Goal: Information Seeking & Learning: Learn about a topic

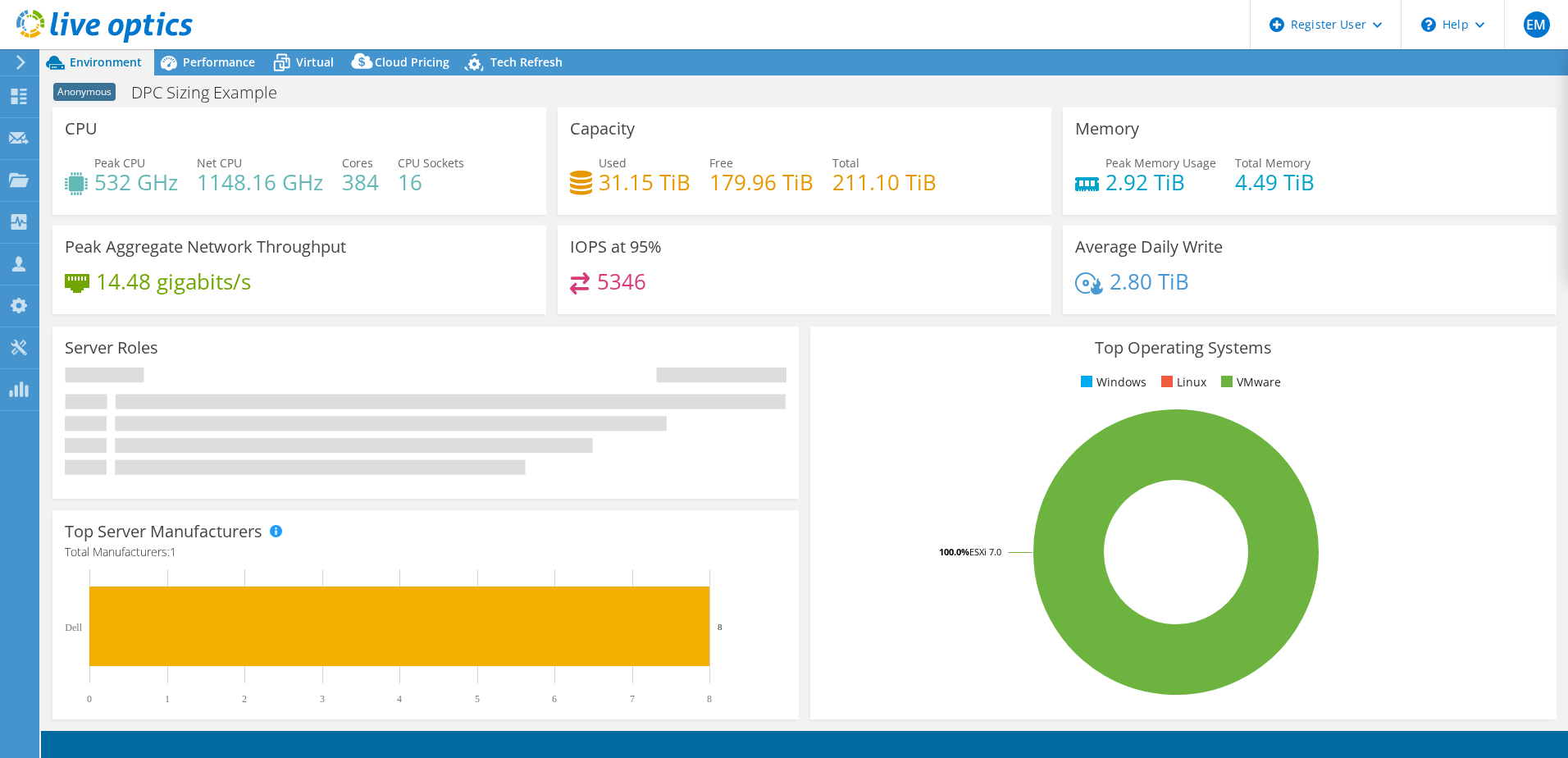
select select "USEast"
select select "USD"
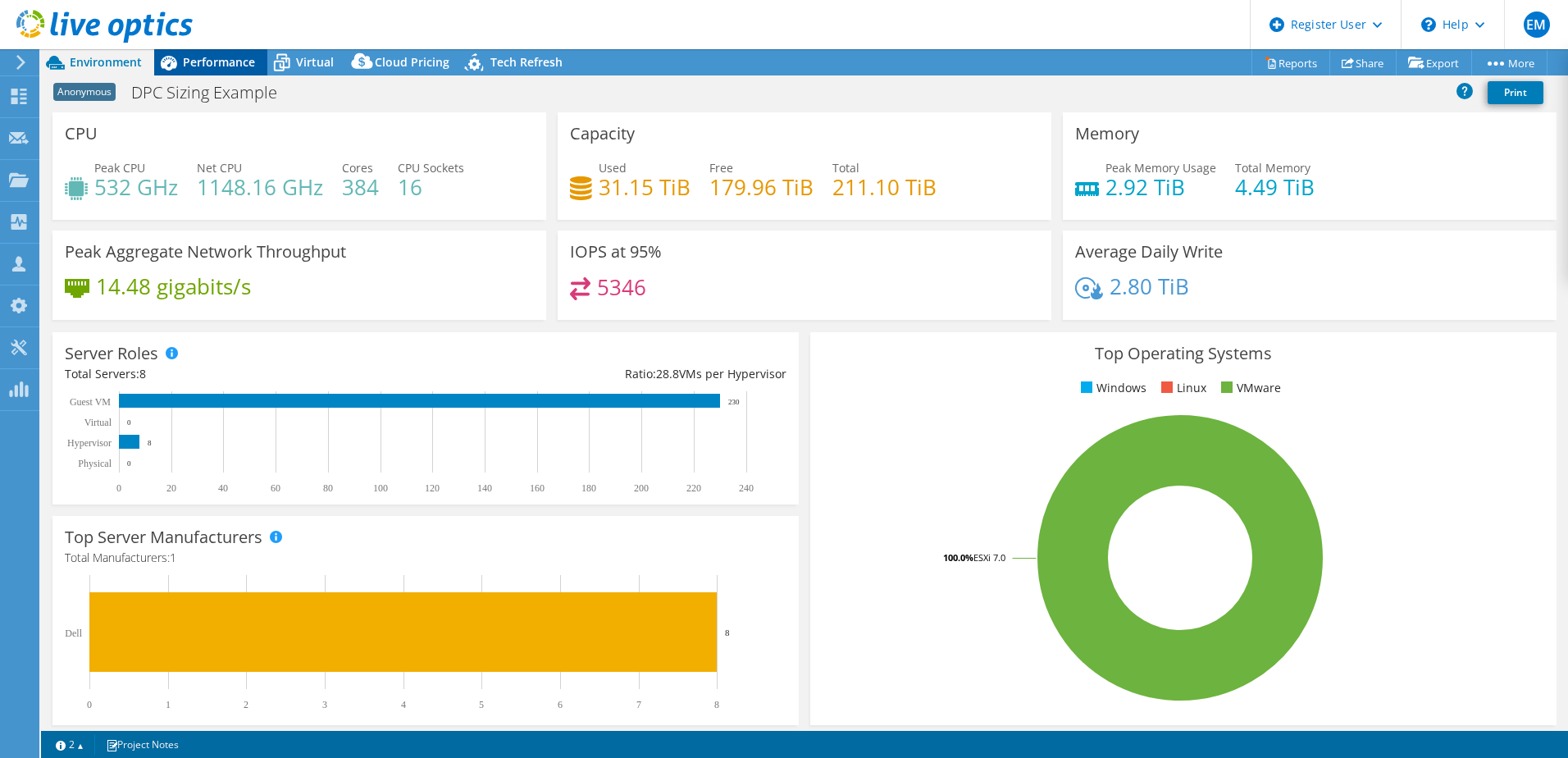
click at [216, 60] on span "Performance" at bounding box center [219, 61] width 72 height 15
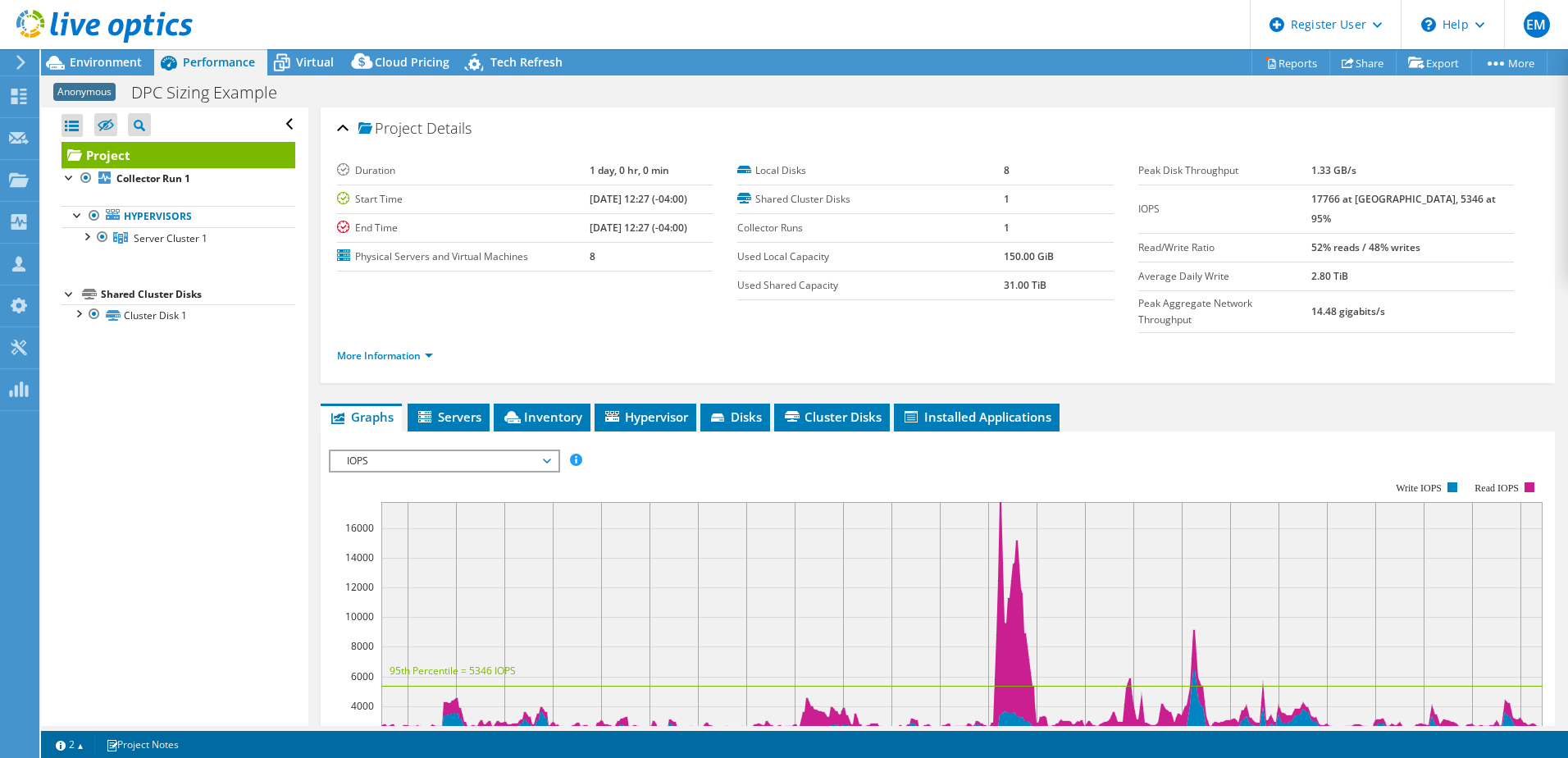
scroll to position [164, 0]
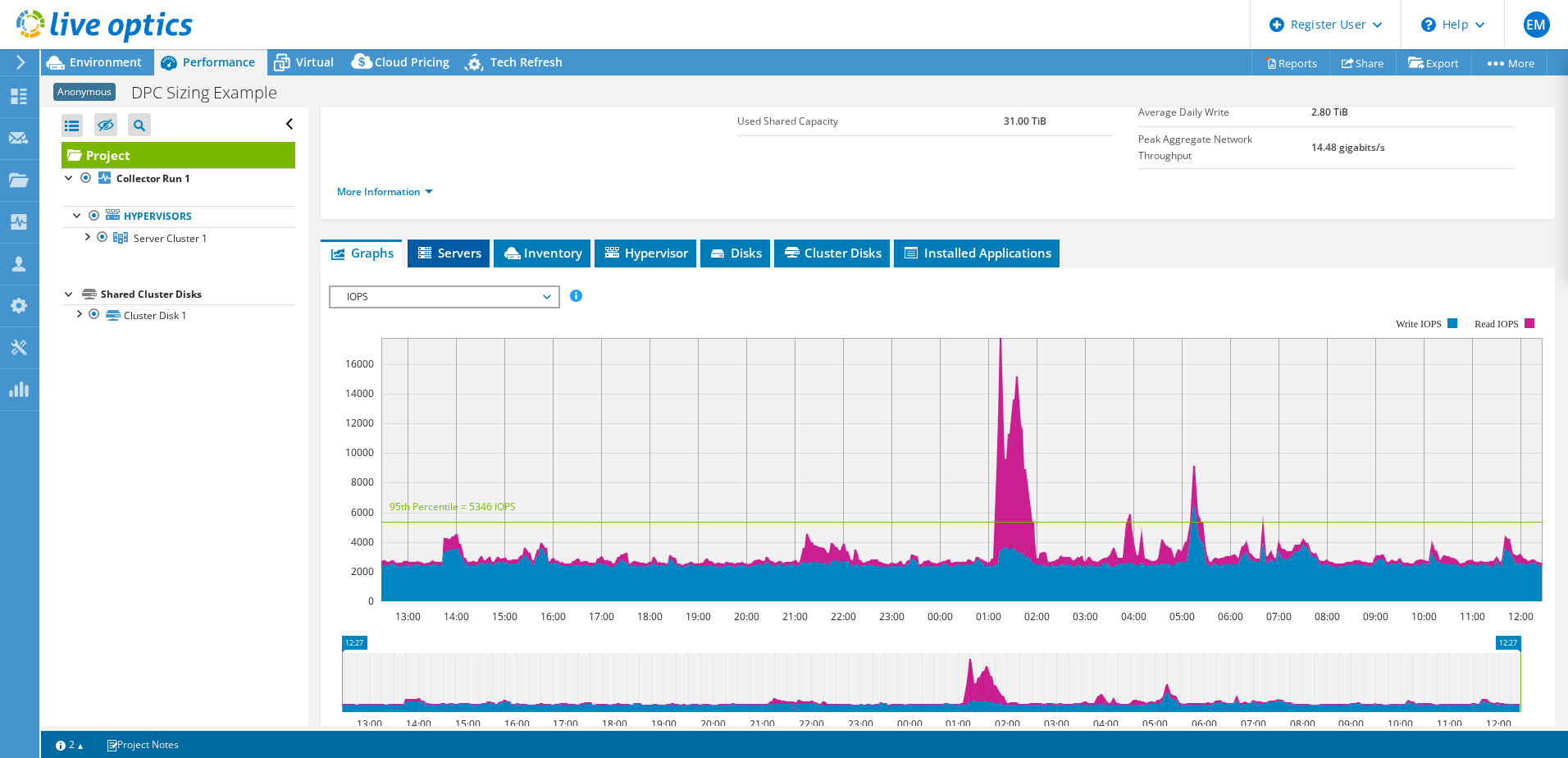
click at [458, 244] on span "Servers" at bounding box center [448, 252] width 66 height 16
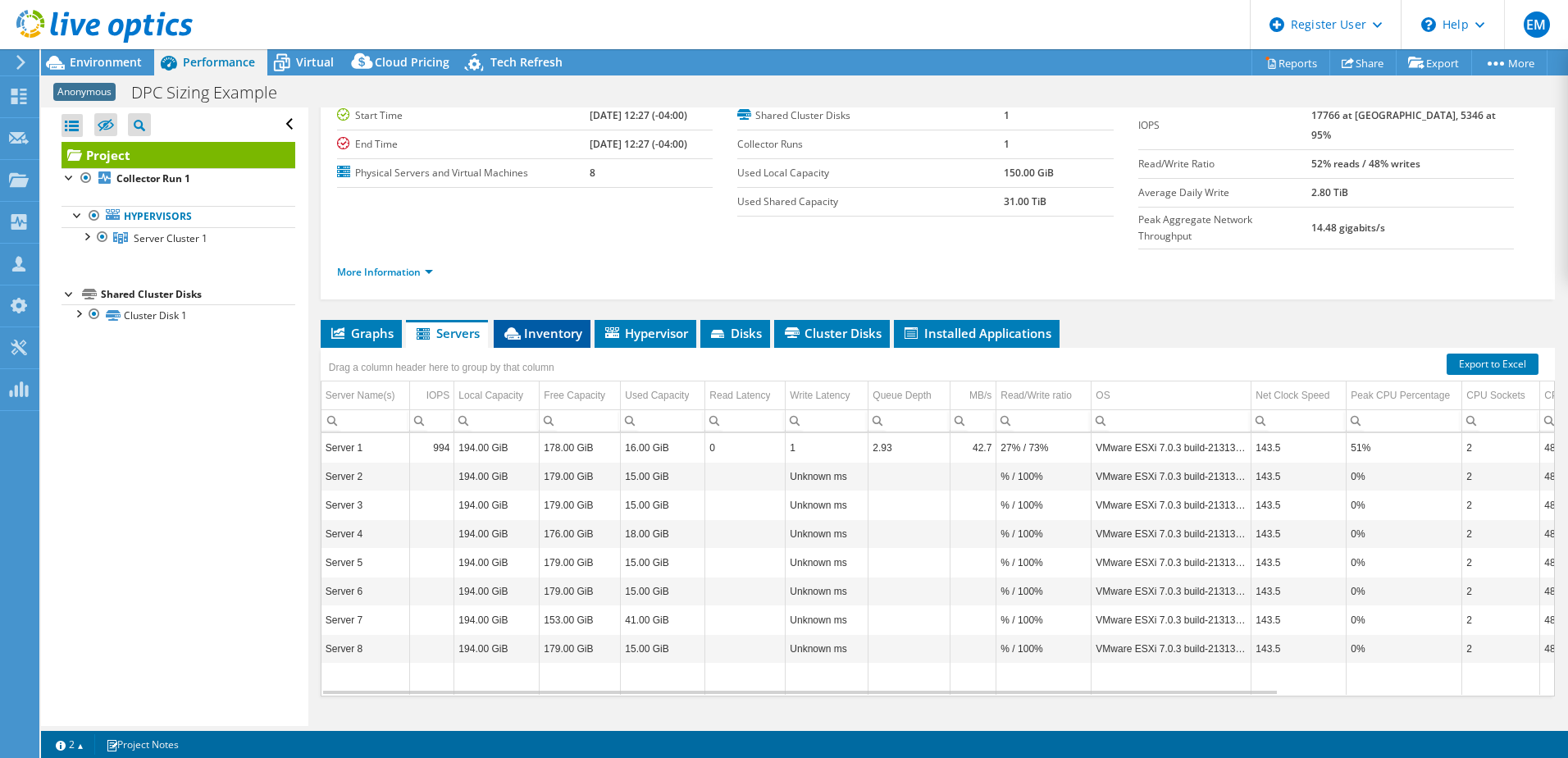
click at [559, 325] on span "Inventory" at bounding box center [542, 333] width 80 height 16
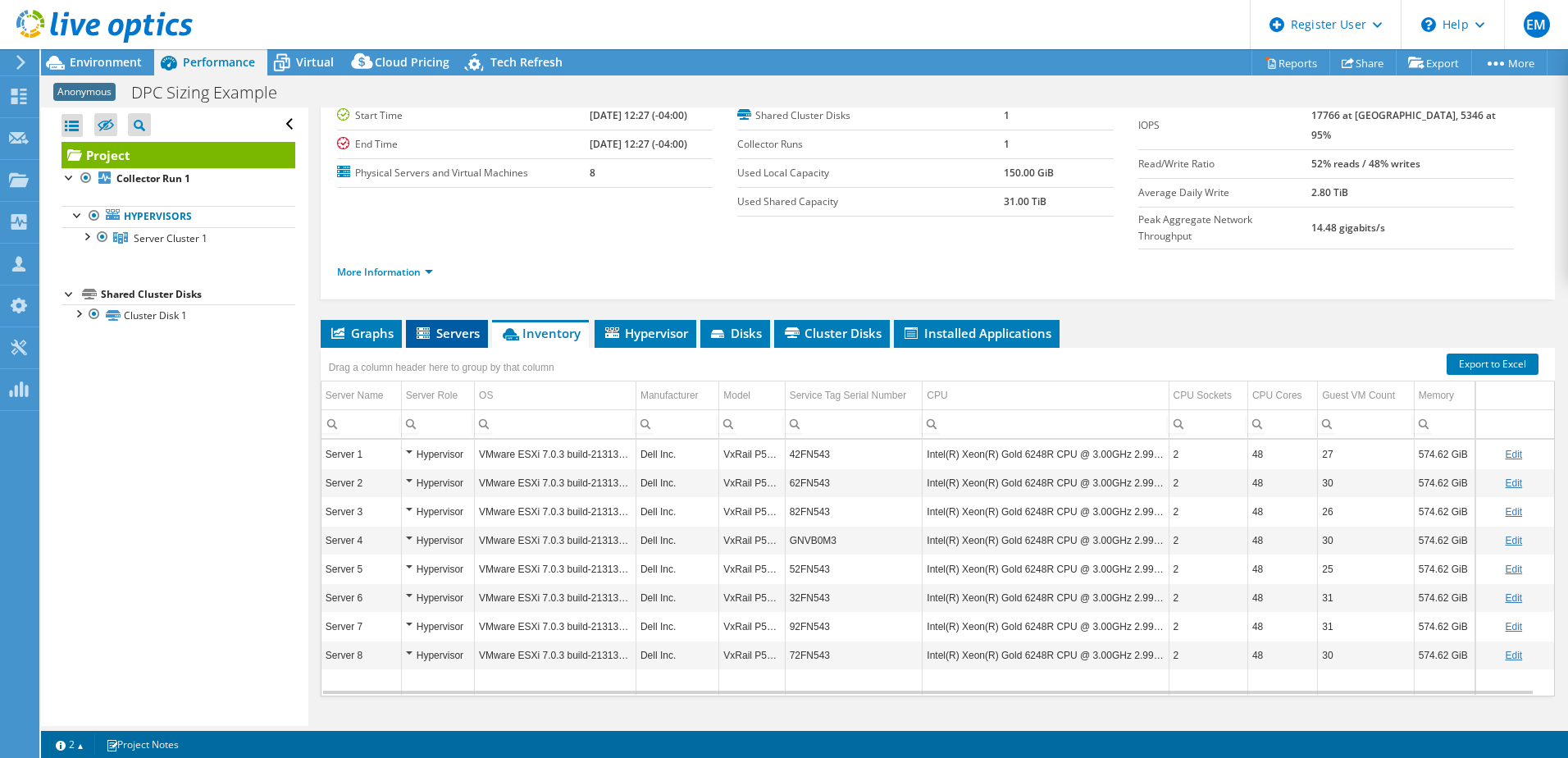
click at [430, 327] on icon at bounding box center [423, 332] width 13 height 12
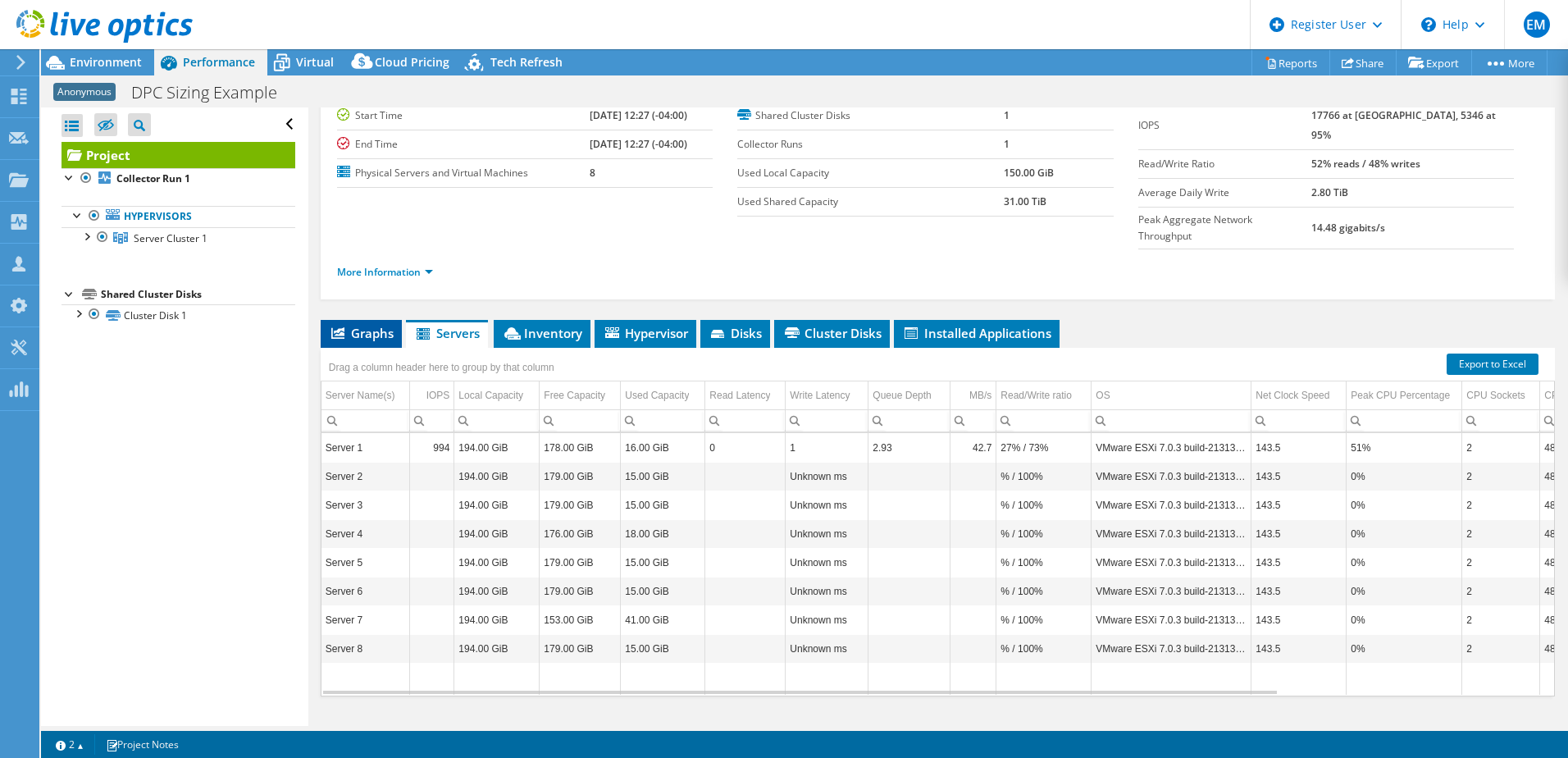
click at [372, 325] on span "Graphs" at bounding box center [361, 333] width 65 height 16
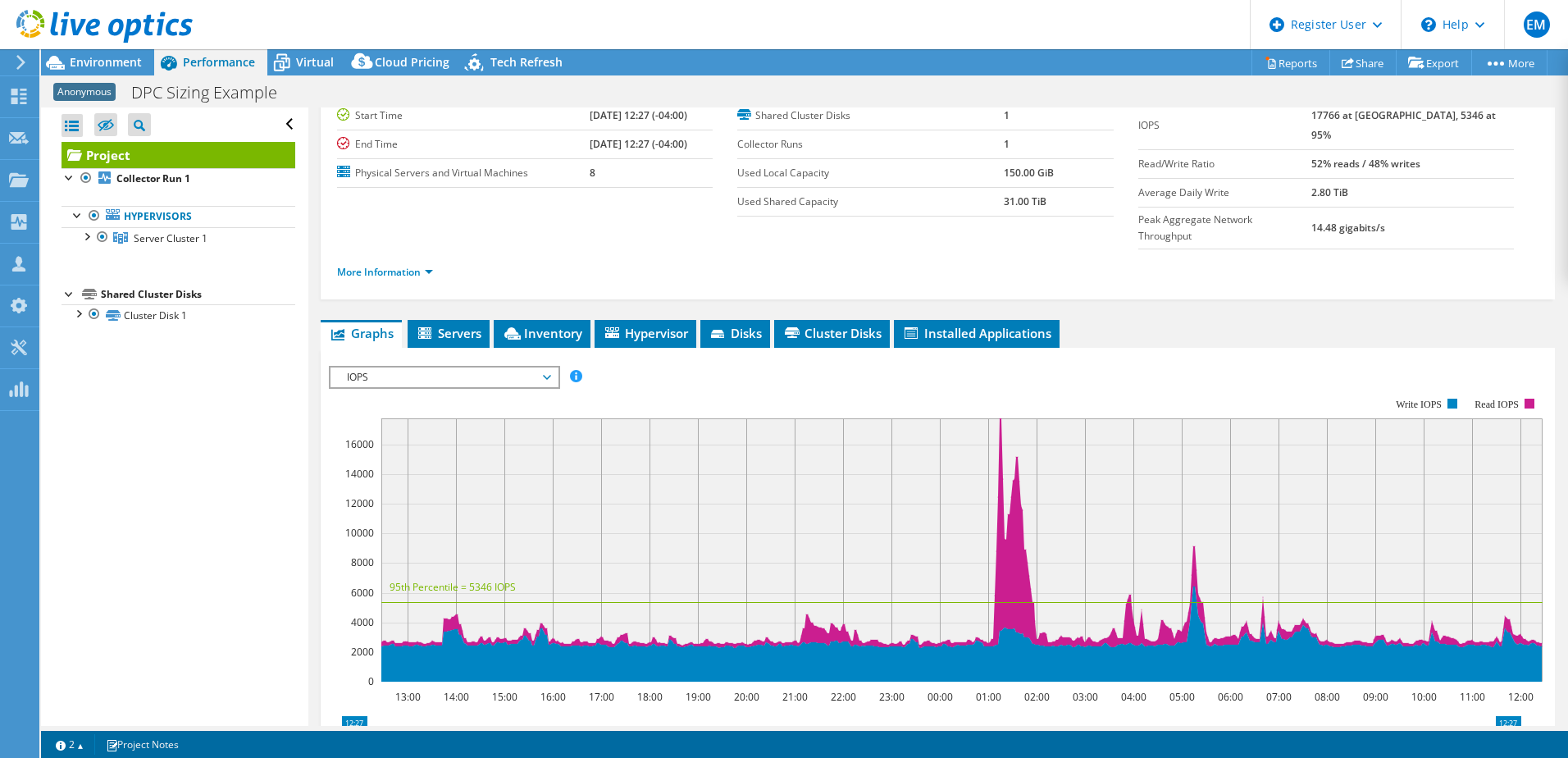
scroll to position [164, 0]
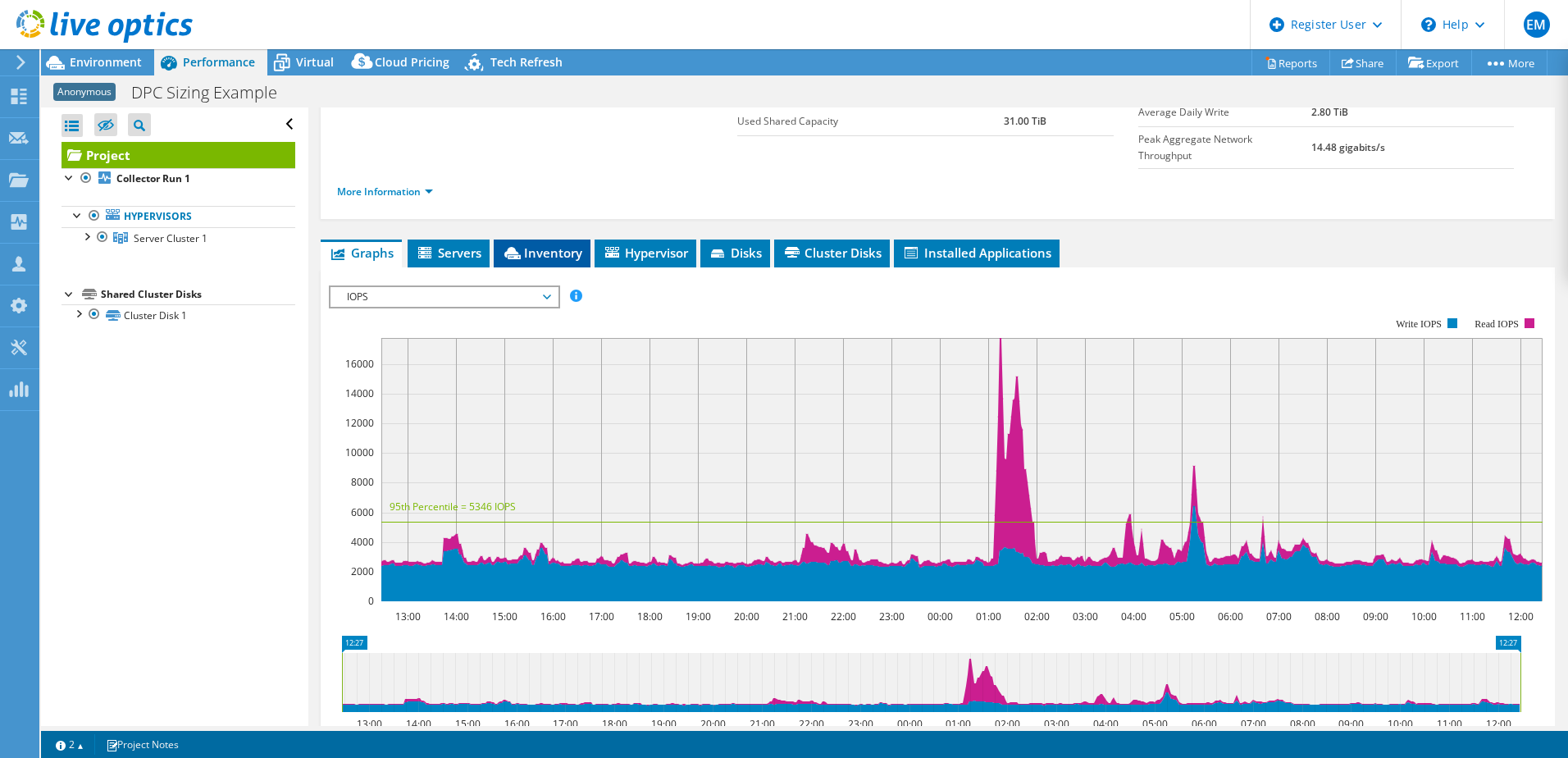
click at [538, 244] on span "Inventory" at bounding box center [542, 252] width 80 height 16
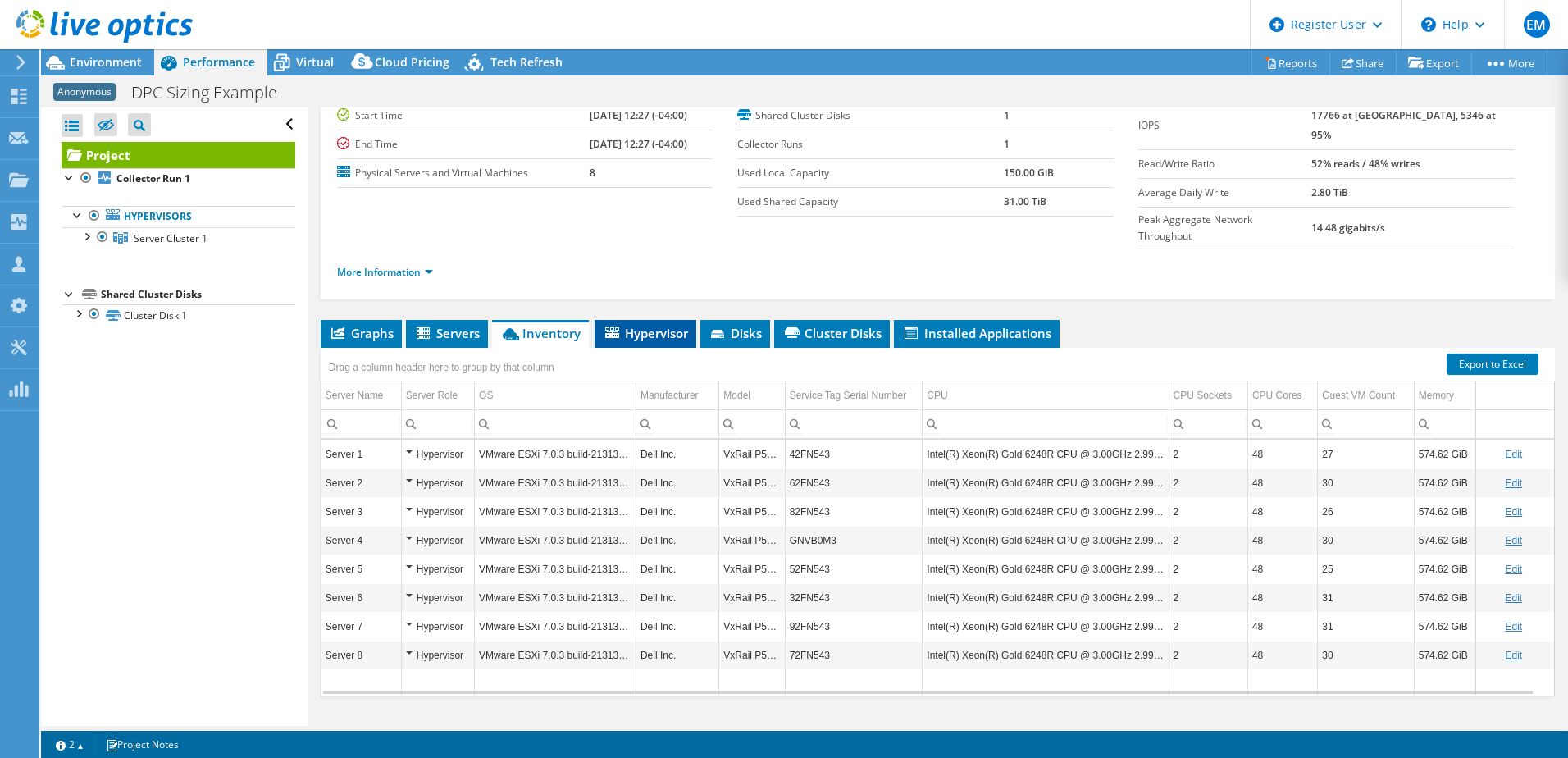
click at [654, 325] on span "Hypervisor" at bounding box center [645, 333] width 85 height 16
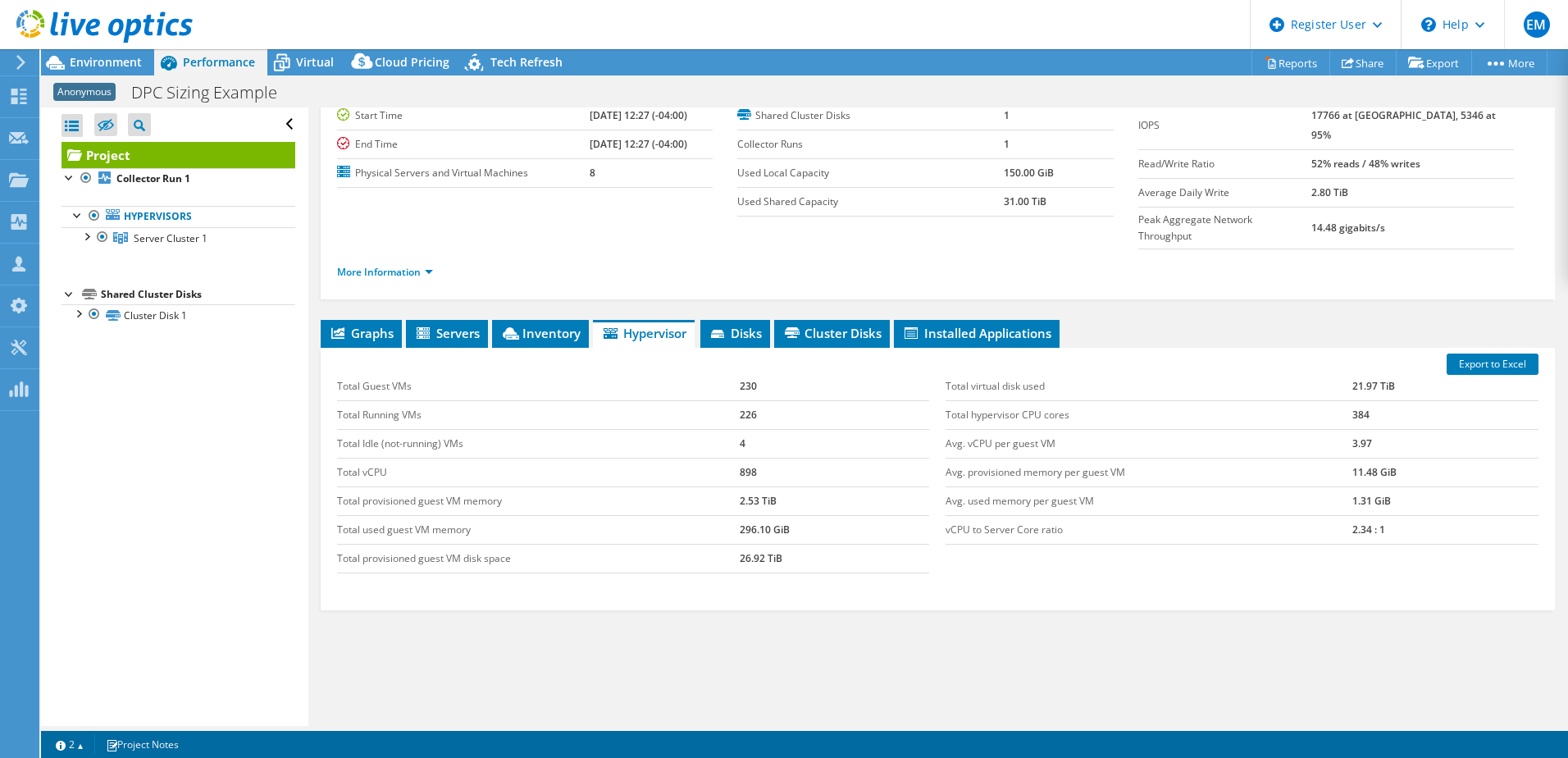
click at [92, 50] on div at bounding box center [96, 27] width 193 height 55
click at [90, 63] on span "Environment" at bounding box center [106, 61] width 72 height 15
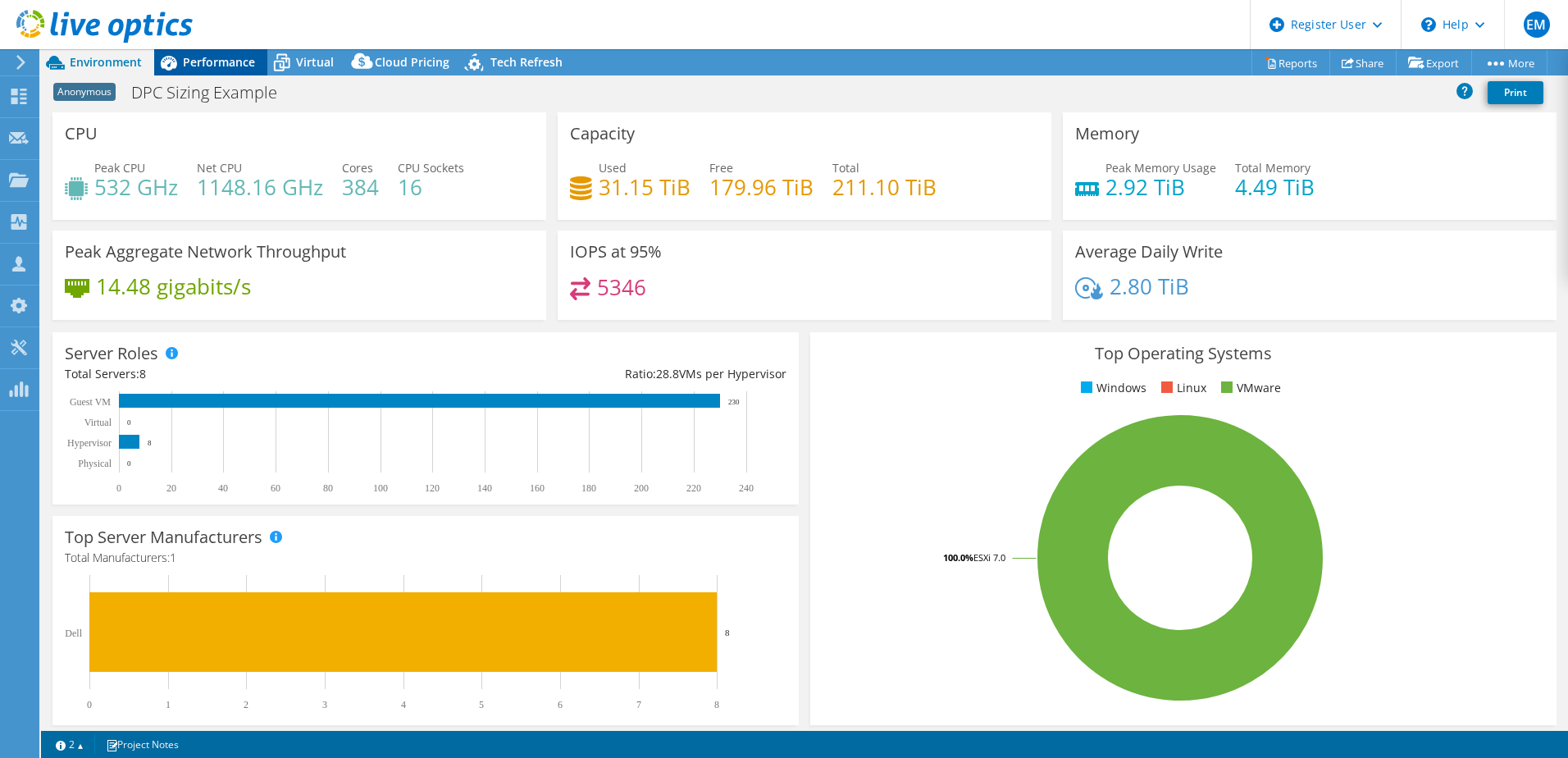
click at [215, 63] on span "Performance" at bounding box center [219, 61] width 72 height 15
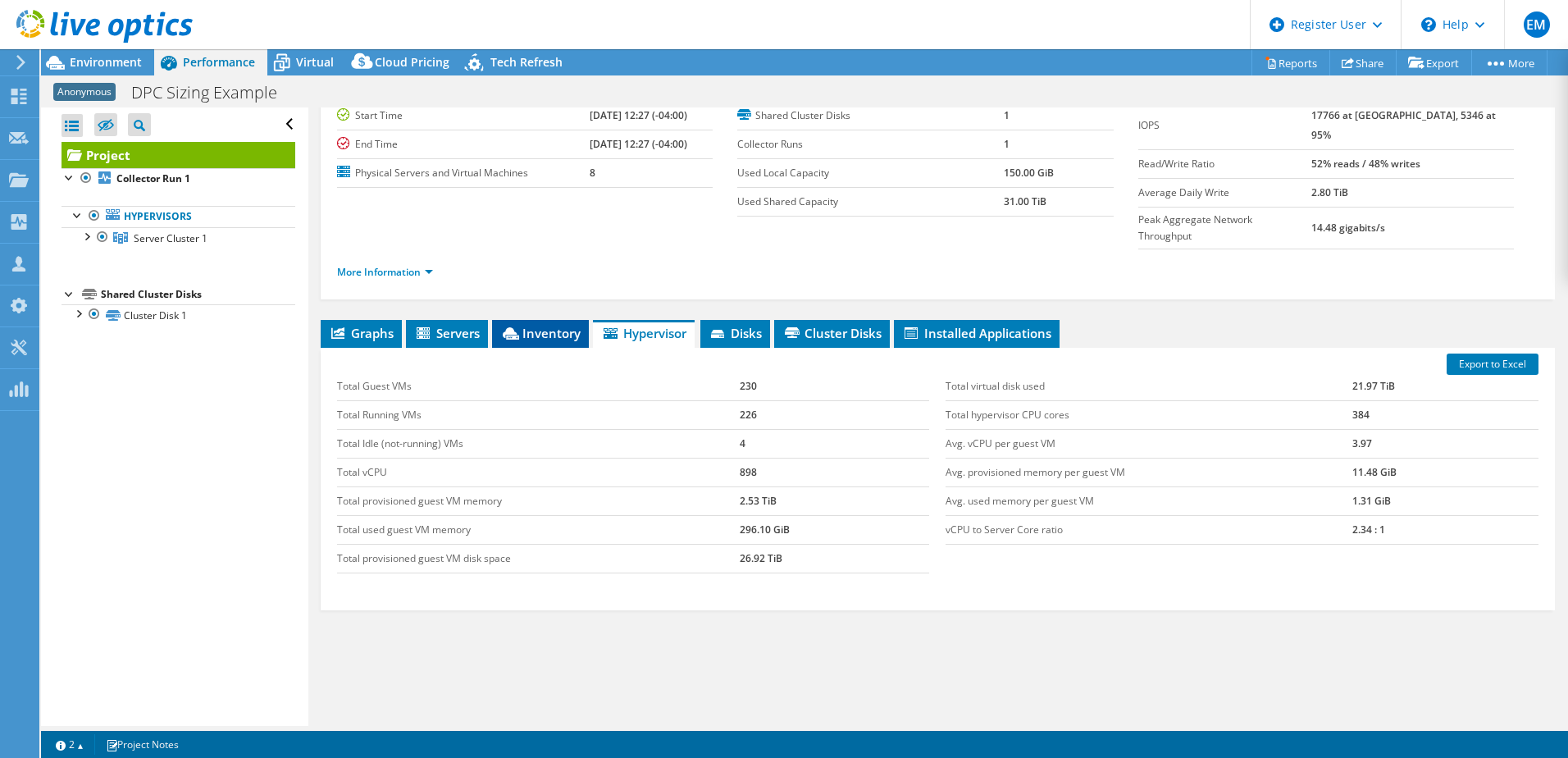
click at [536, 325] on span "Inventory" at bounding box center [540, 333] width 80 height 16
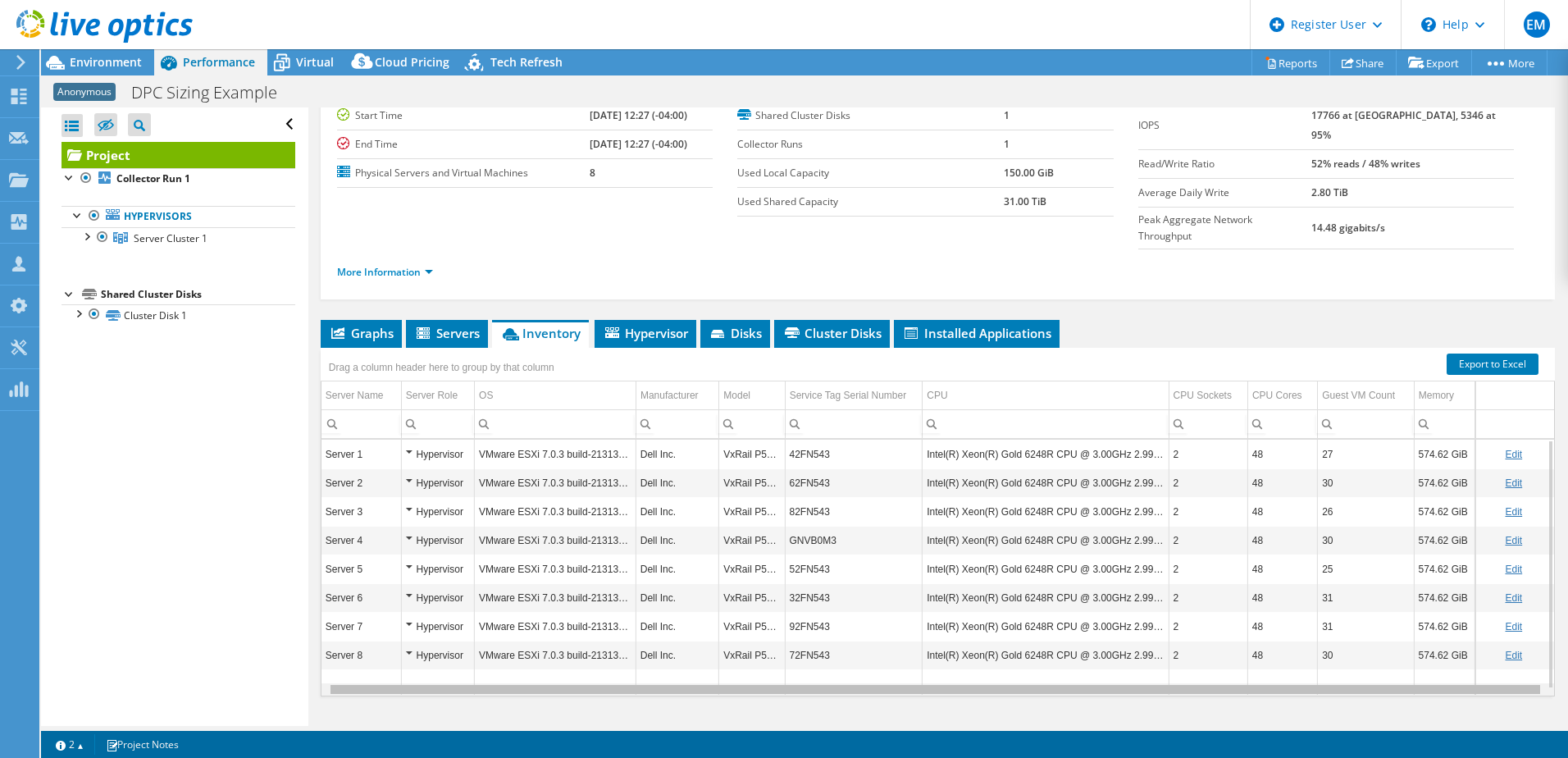
scroll to position [0, 7]
drag, startPoint x: 682, startPoint y: 659, endPoint x: 990, endPoint y: 662, distance: 308.0
click at [990, 662] on body "EM Dell User [PERSON_NAME] [PERSON_NAME][EMAIL_ADDRESS][DOMAIN_NAME] Dell My Pr…" at bounding box center [784, 379] width 1568 height 758
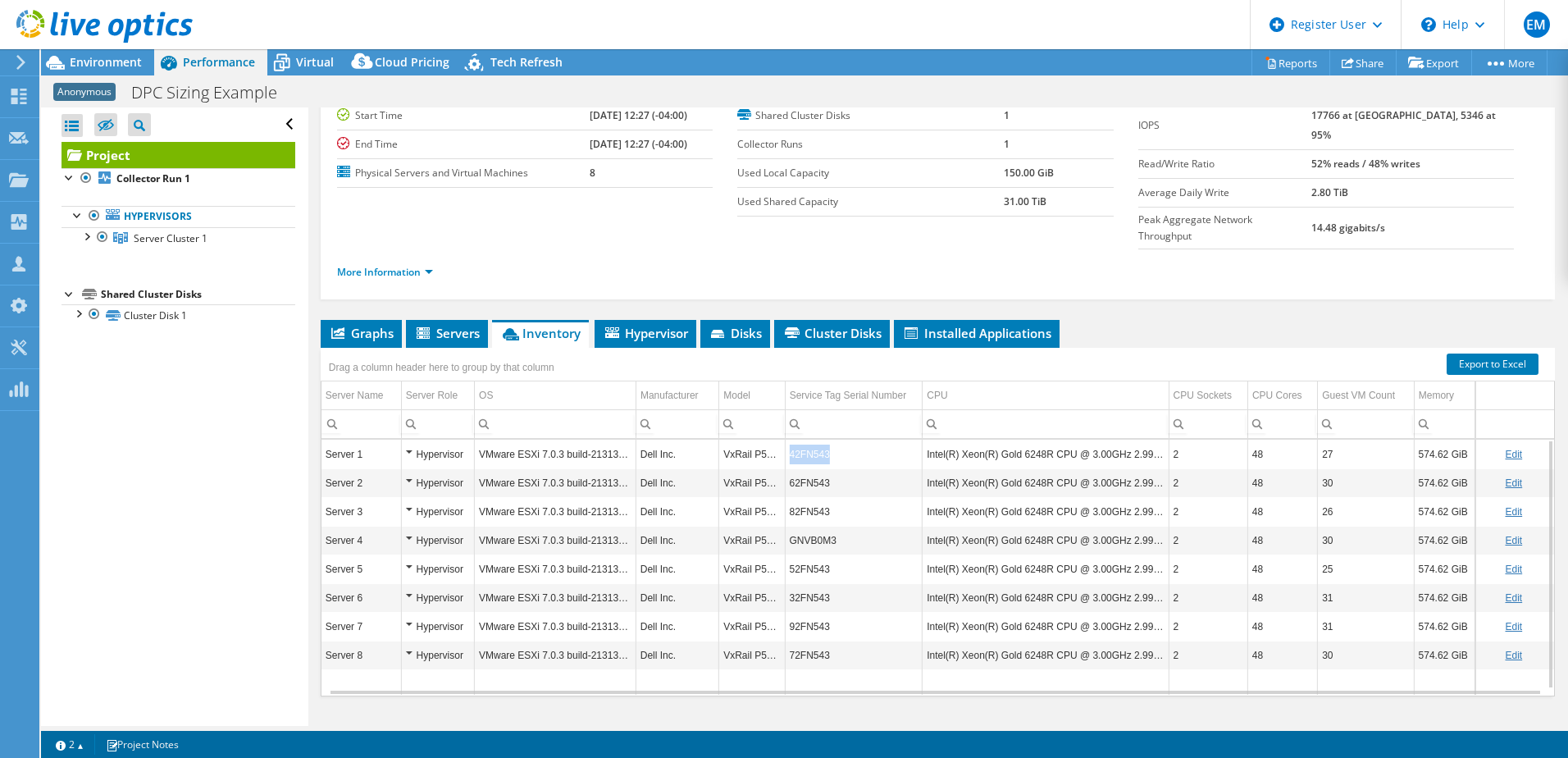
drag, startPoint x: 837, startPoint y: 426, endPoint x: 779, endPoint y: 428, distance: 58.0
click at [785, 439] on td "42FN543" at bounding box center [853, 454] width 137 height 29
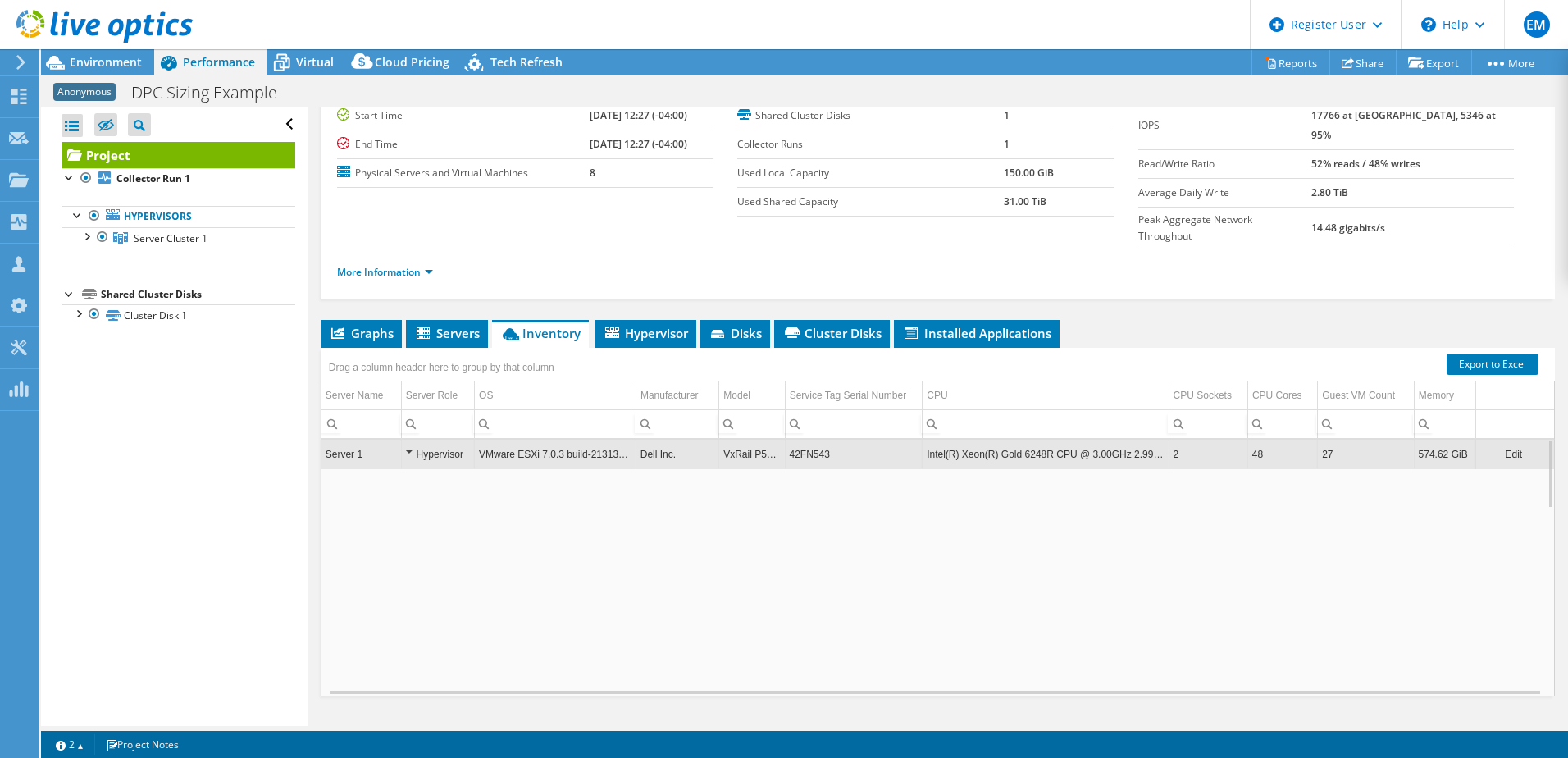
copy td "42FN543"
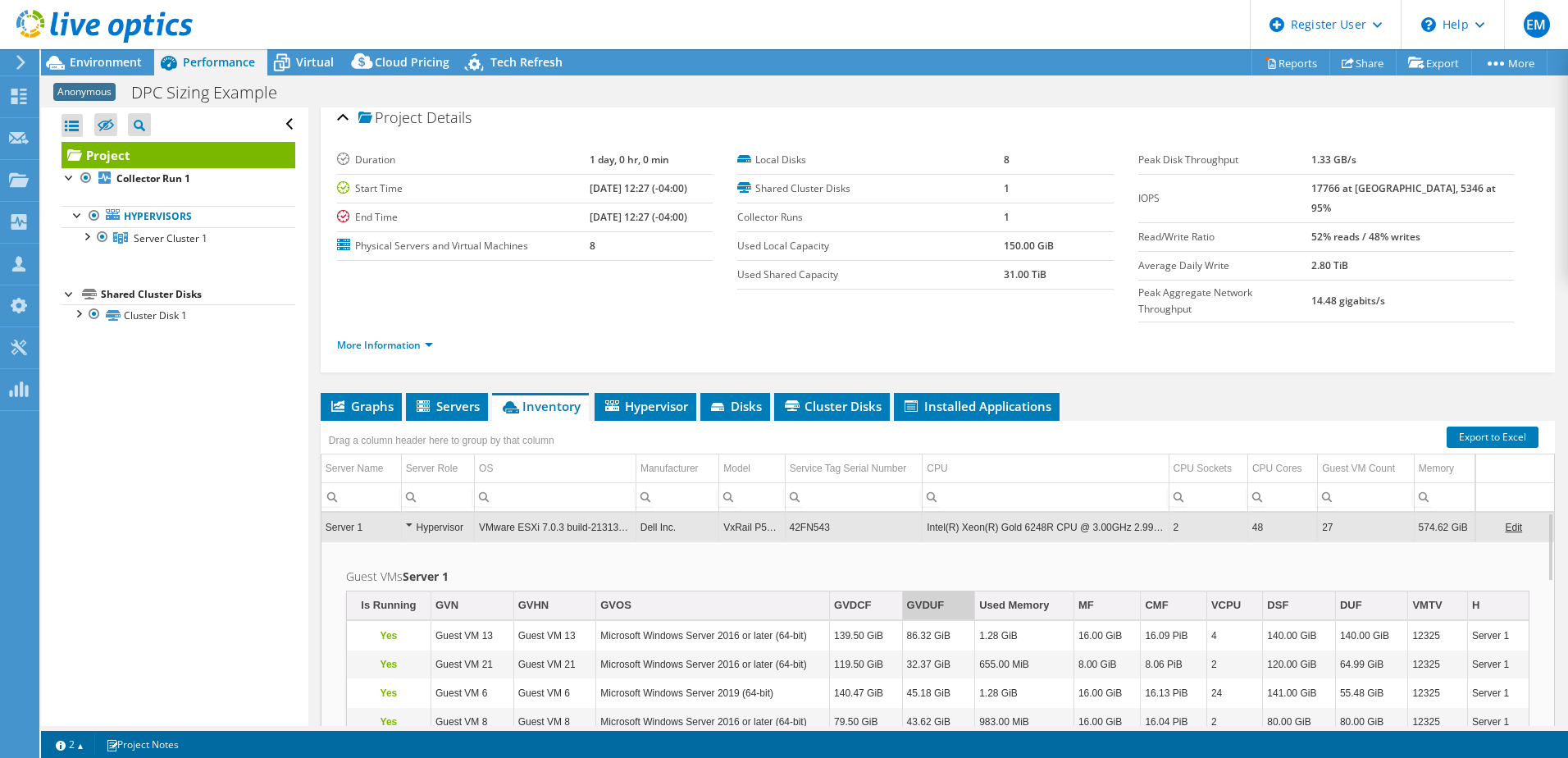
scroll to position [2, 0]
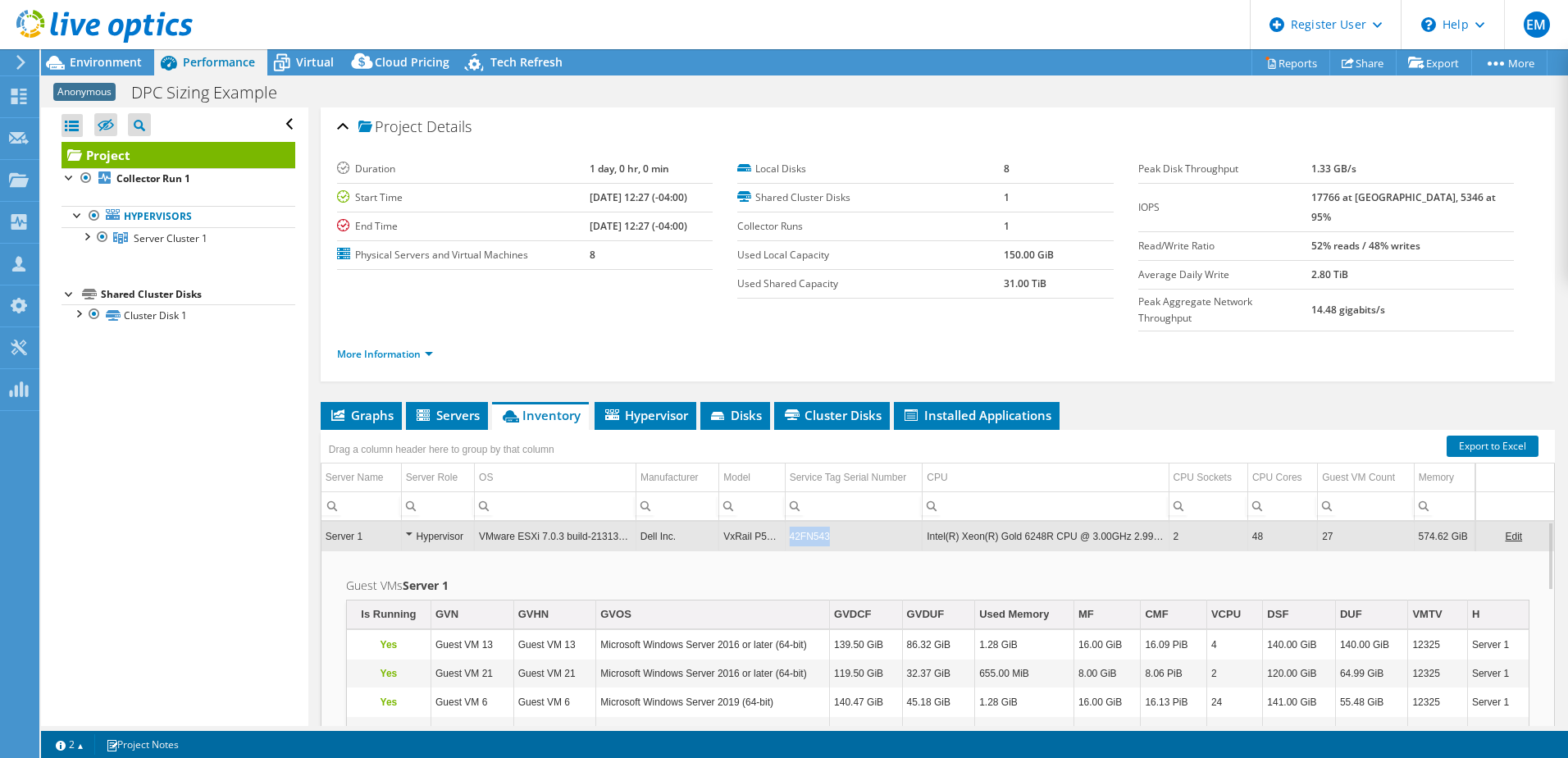
drag, startPoint x: 788, startPoint y: 503, endPoint x: 777, endPoint y: 506, distance: 11.4
click at [785, 522] on td "42FN543" at bounding box center [853, 536] width 137 height 29
copy td "42FN543"
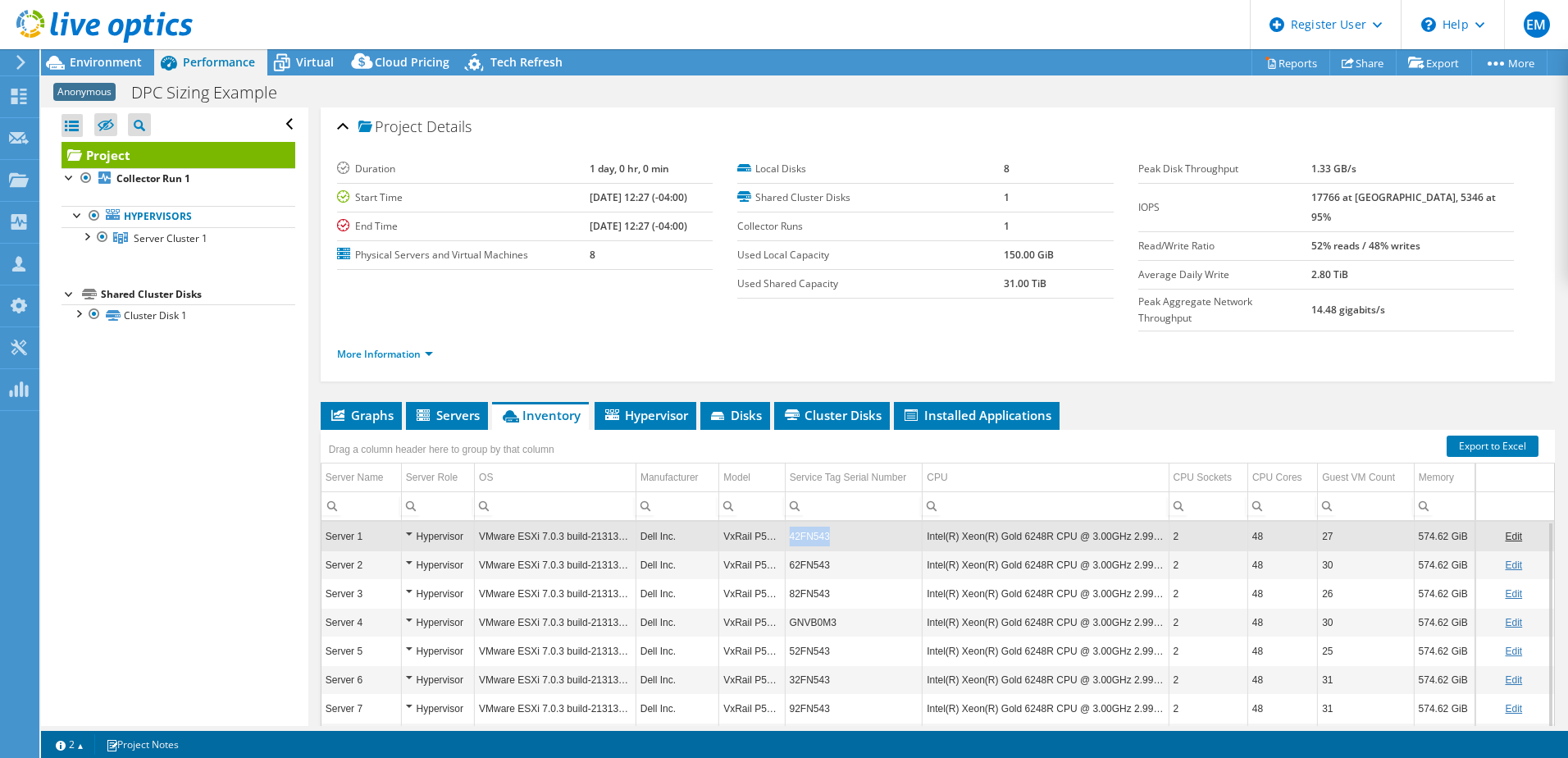
drag, startPoint x: 842, startPoint y: 506, endPoint x: 780, endPoint y: 504, distance: 62.0
click at [785, 522] on td "42FN543" at bounding box center [853, 536] width 137 height 29
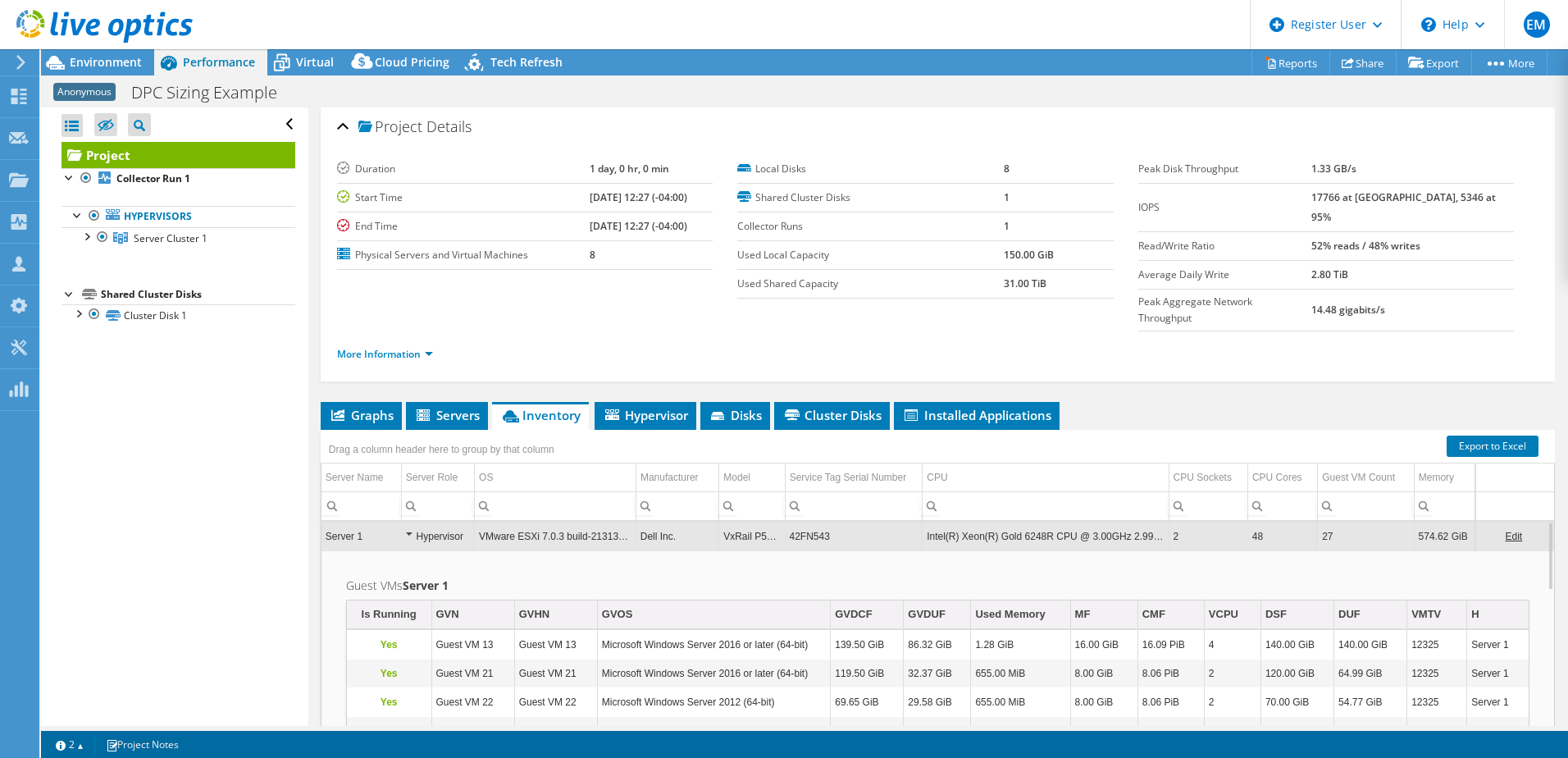
drag, startPoint x: 785, startPoint y: 504, endPoint x: 807, endPoint y: 543, distance: 44.8
click at [807, 576] on h2 "Guest VMs Server 1" at bounding box center [938, 586] width 1184 height 20
drag, startPoint x: 839, startPoint y: 496, endPoint x: 780, endPoint y: 498, distance: 59.0
click at [785, 522] on td "42FN543" at bounding box center [853, 536] width 137 height 29
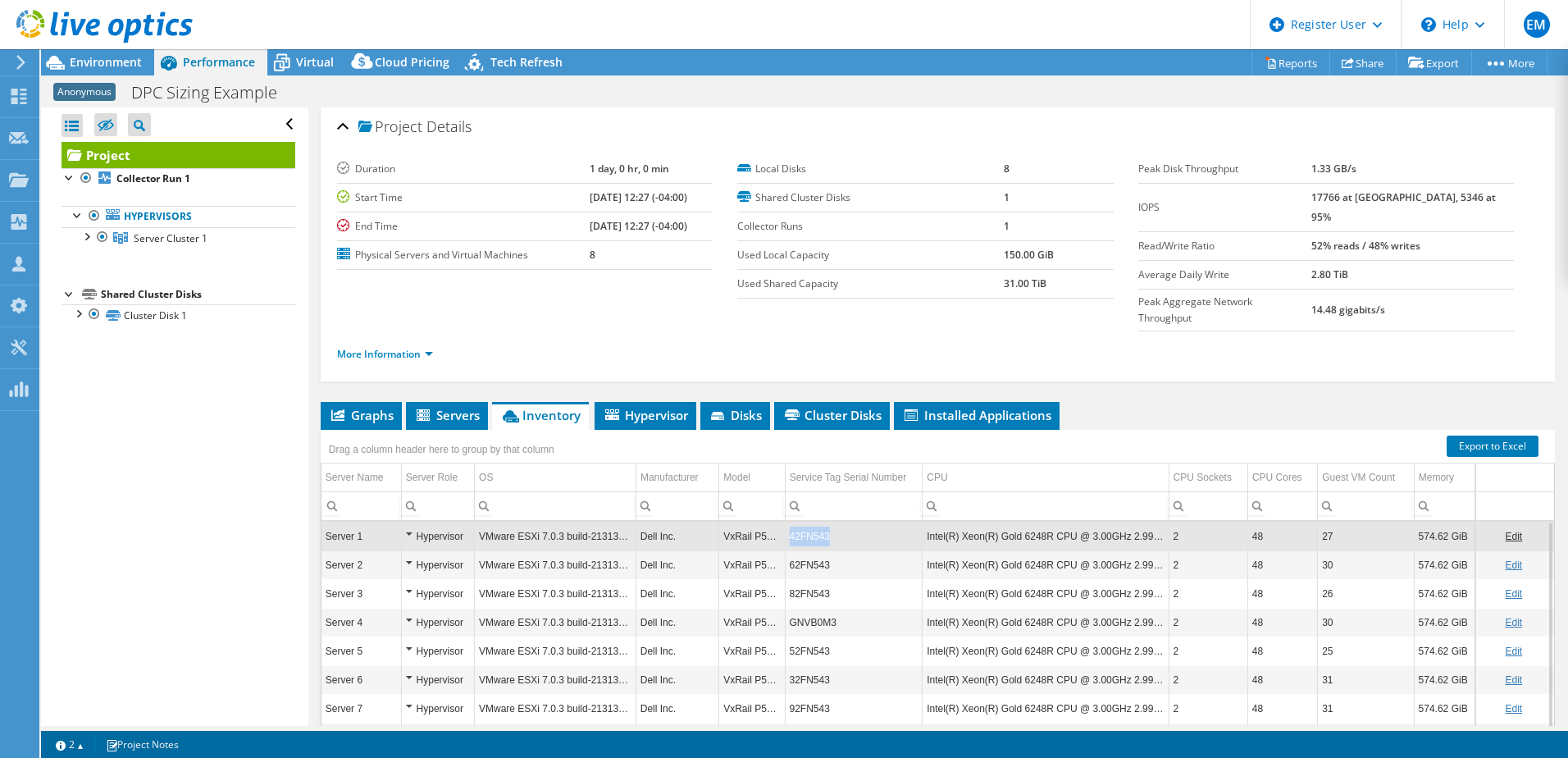
drag, startPoint x: 825, startPoint y: 503, endPoint x: 779, endPoint y: 503, distance: 46.0
click at [785, 522] on td "42FN543" at bounding box center [853, 536] width 137 height 29
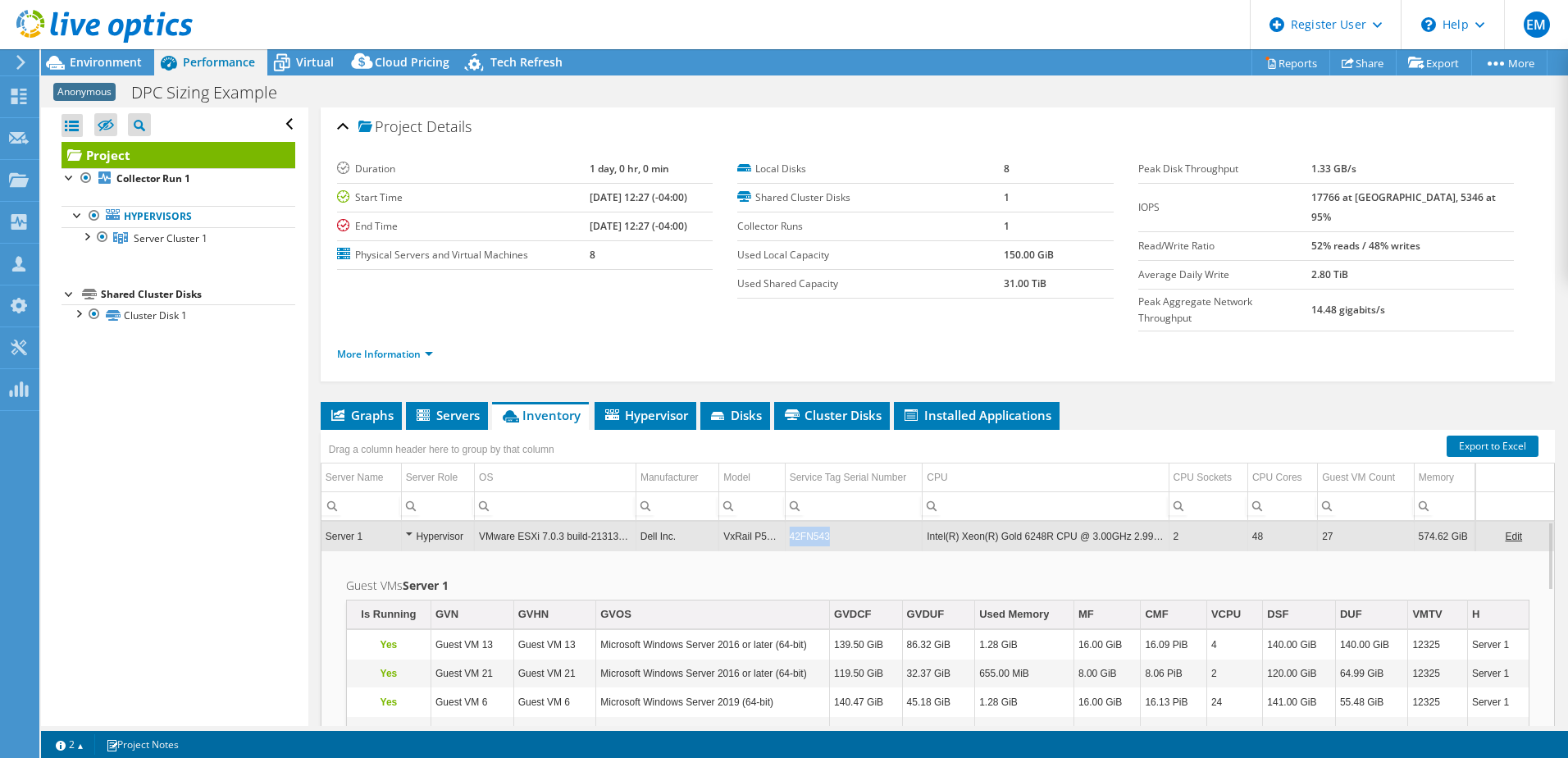
drag, startPoint x: 827, startPoint y: 501, endPoint x: 780, endPoint y: 505, distance: 47.2
click at [785, 522] on td "42FN543" at bounding box center [853, 536] width 137 height 29
copy td "42FN543"
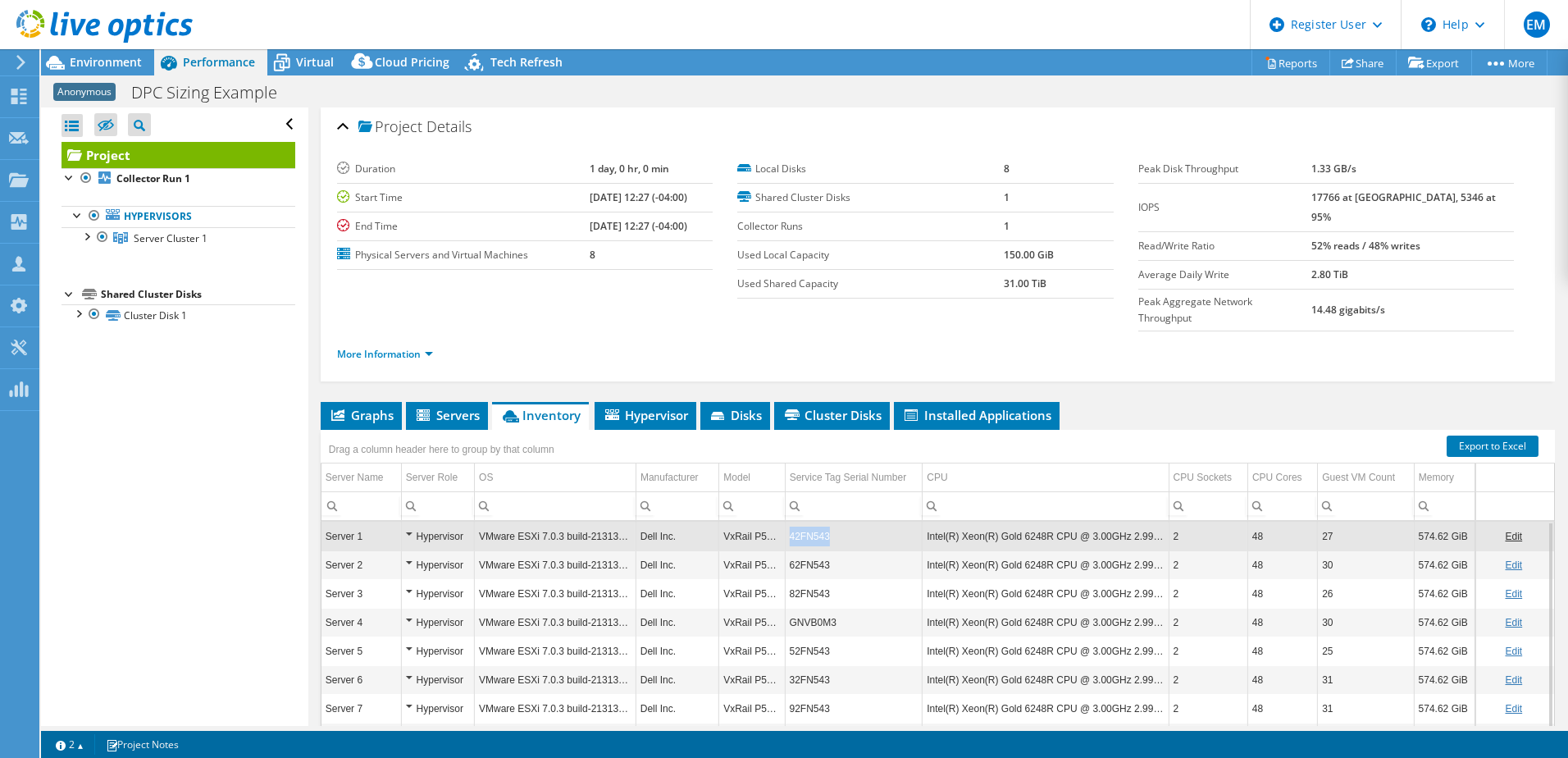
drag, startPoint x: 833, startPoint y: 503, endPoint x: 780, endPoint y: 505, distance: 53.0
click at [785, 522] on td "42FN543" at bounding box center [853, 536] width 137 height 29
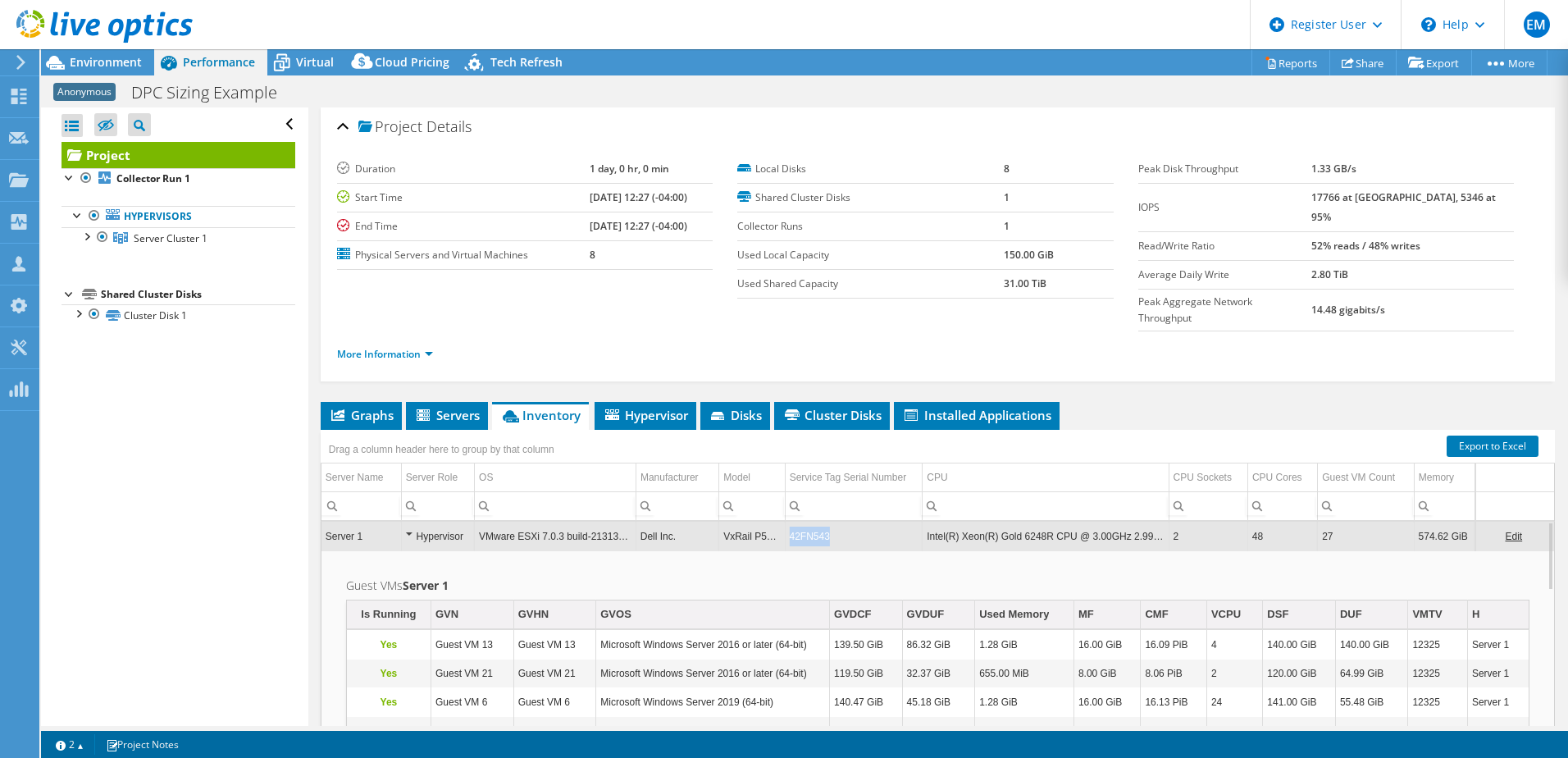
drag, startPoint x: 780, startPoint y: 505, endPoint x: 823, endPoint y: 505, distance: 43.0
click at [823, 522] on td "42FN543" at bounding box center [853, 536] width 137 height 29
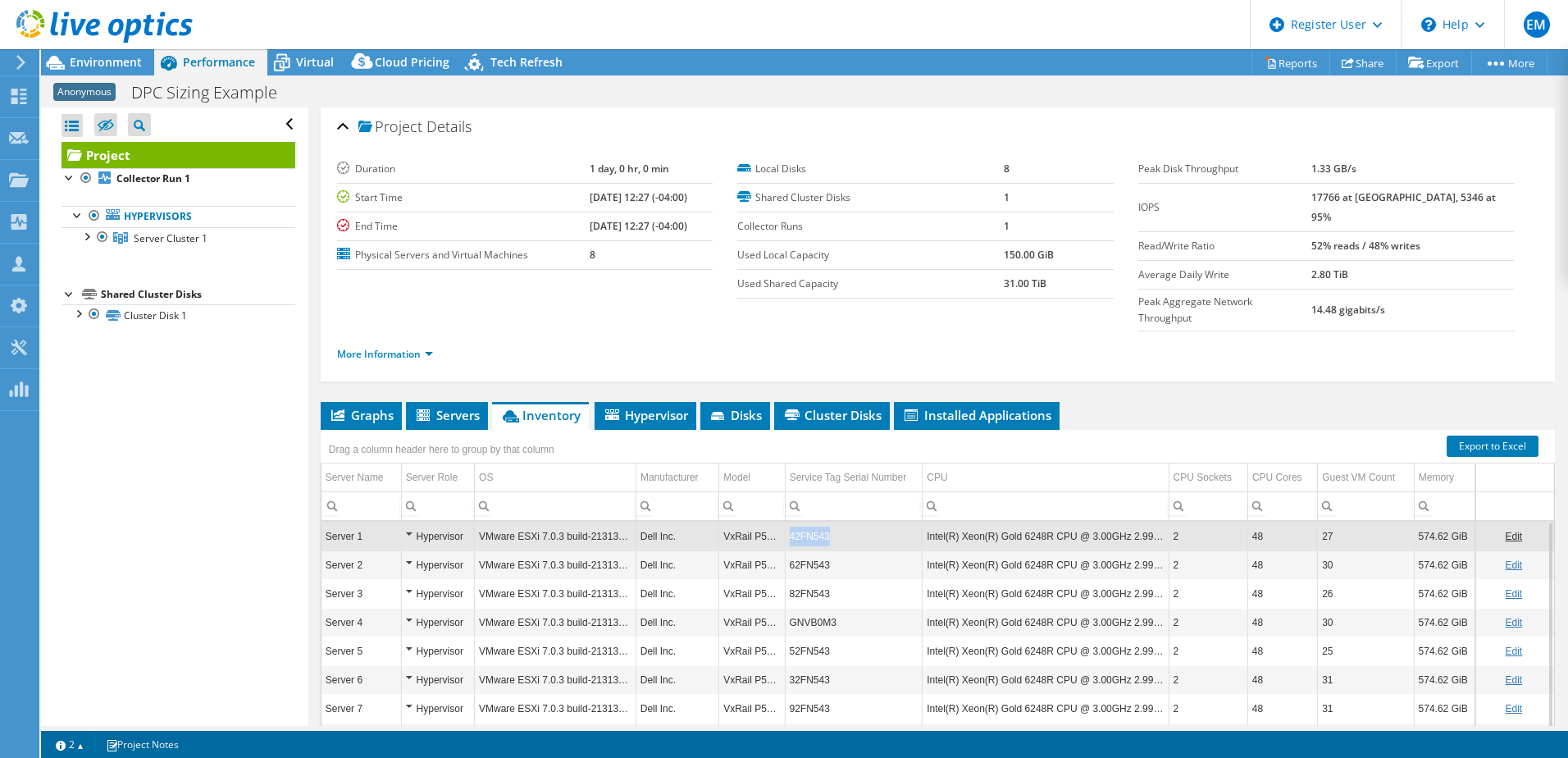
drag, startPoint x: 832, startPoint y: 505, endPoint x: 781, endPoint y: 505, distance: 51.0
click at [785, 522] on td "42FN543" at bounding box center [853, 536] width 137 height 29
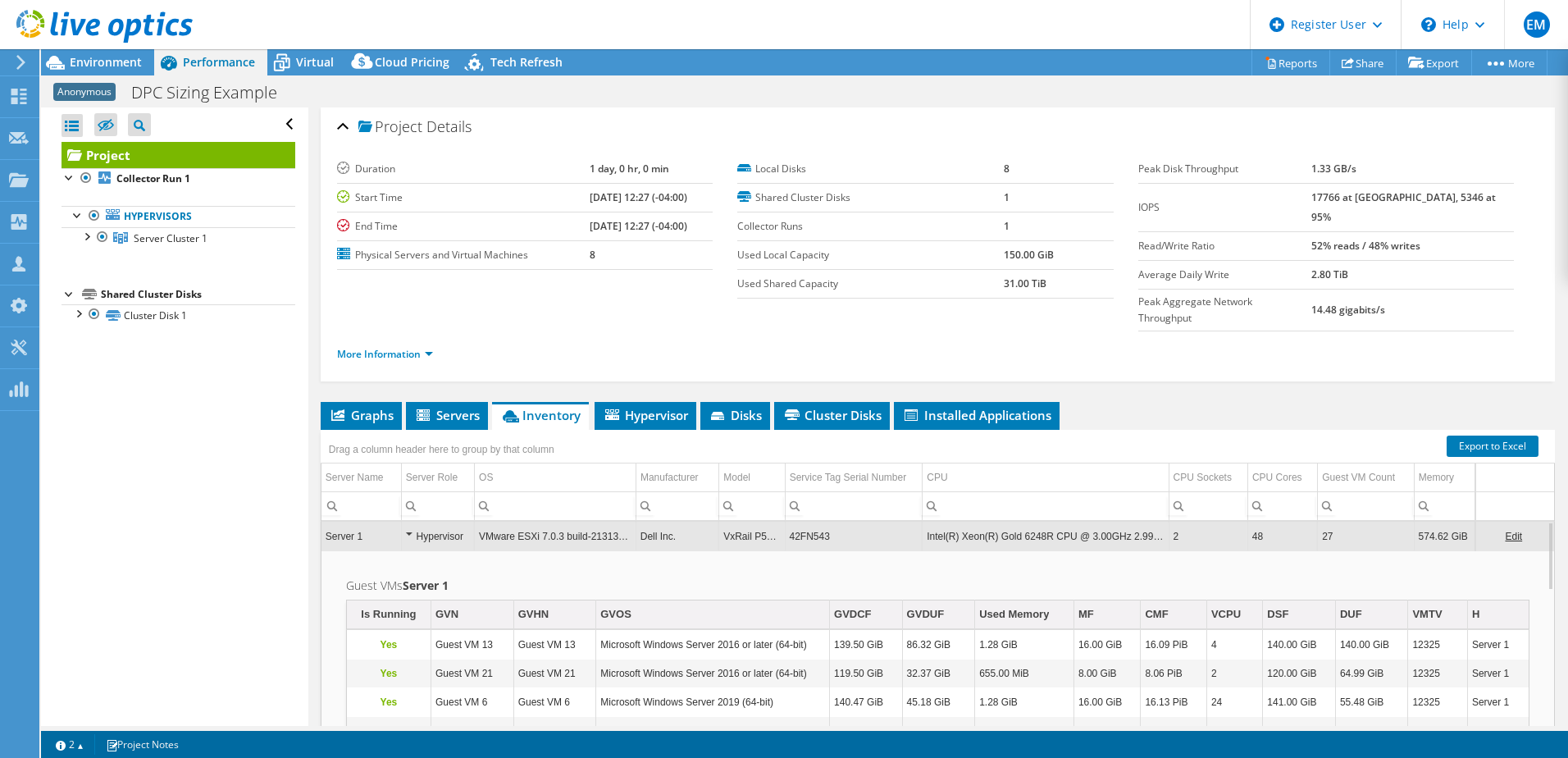
drag, startPoint x: 781, startPoint y: 505, endPoint x: 780, endPoint y: 524, distance: 19.0
drag, startPoint x: 846, startPoint y: 511, endPoint x: 824, endPoint y: 507, distance: 22.4
click at [824, 522] on td "42FN543" at bounding box center [853, 536] width 137 height 29
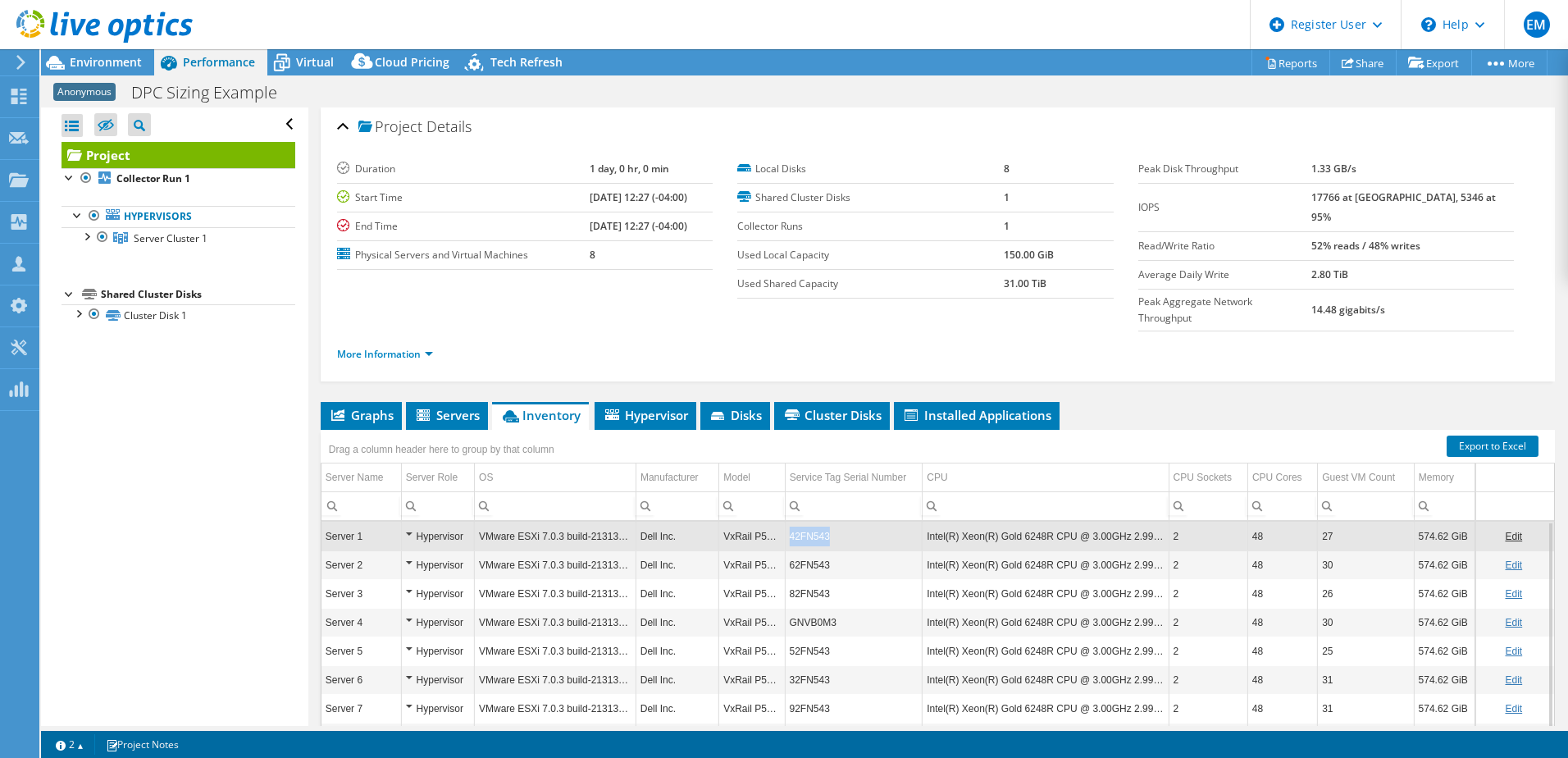
drag, startPoint x: 846, startPoint y: 505, endPoint x: 780, endPoint y: 505, distance: 66.0
click at [785, 522] on td "42FN543" at bounding box center [853, 536] width 137 height 29
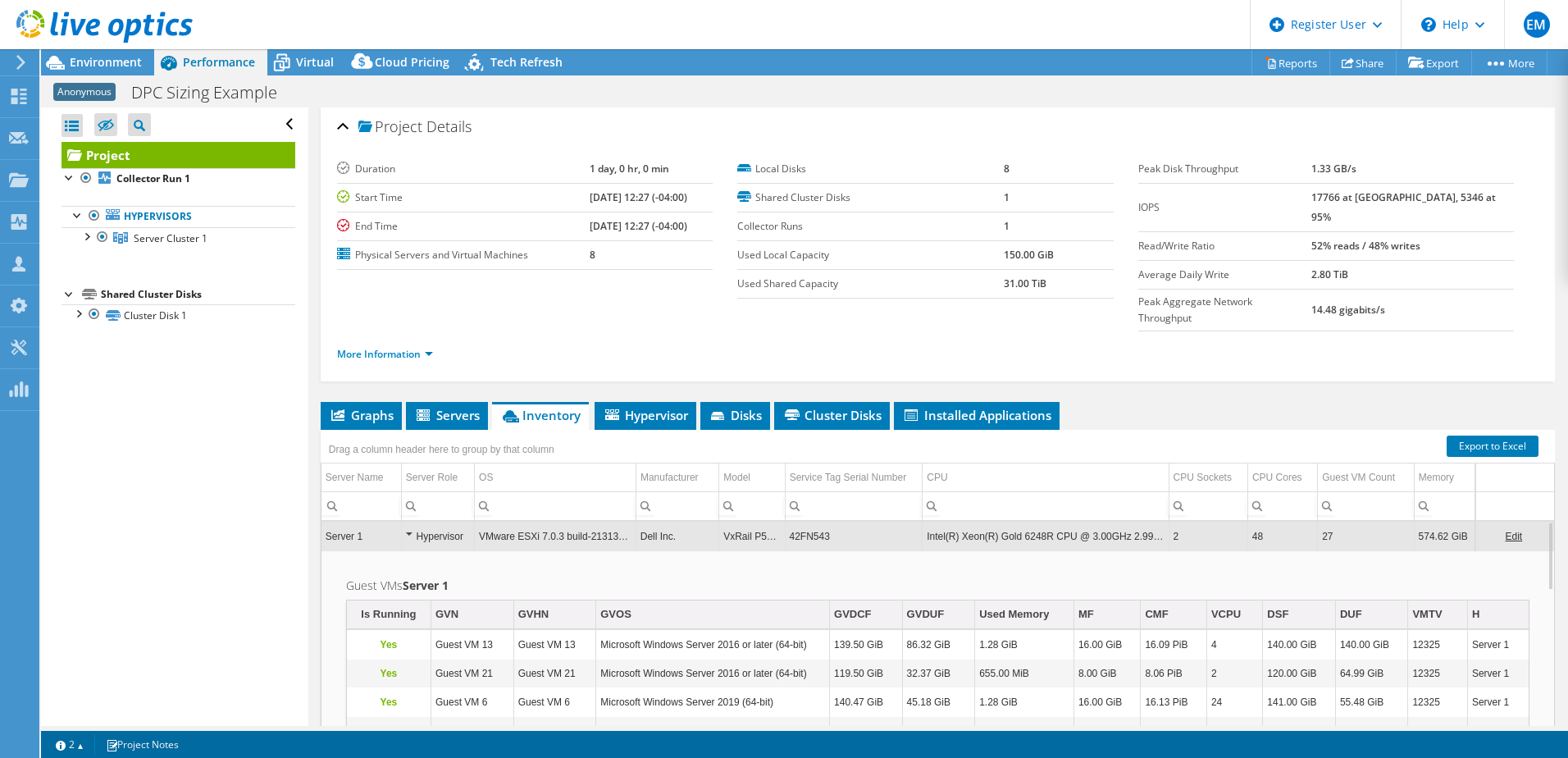
drag, startPoint x: 793, startPoint y: 509, endPoint x: 725, endPoint y: 517, distance: 68.5
drag, startPoint x: 850, startPoint y: 503, endPoint x: 774, endPoint y: 502, distance: 76.0
click at [774, 522] on tr "Server 1 Hypervisor VMware ESXi 7.0.3 build-21313628 Dell Inc. VxRail P570F 42F…" at bounding box center [938, 536] width 1233 height 29
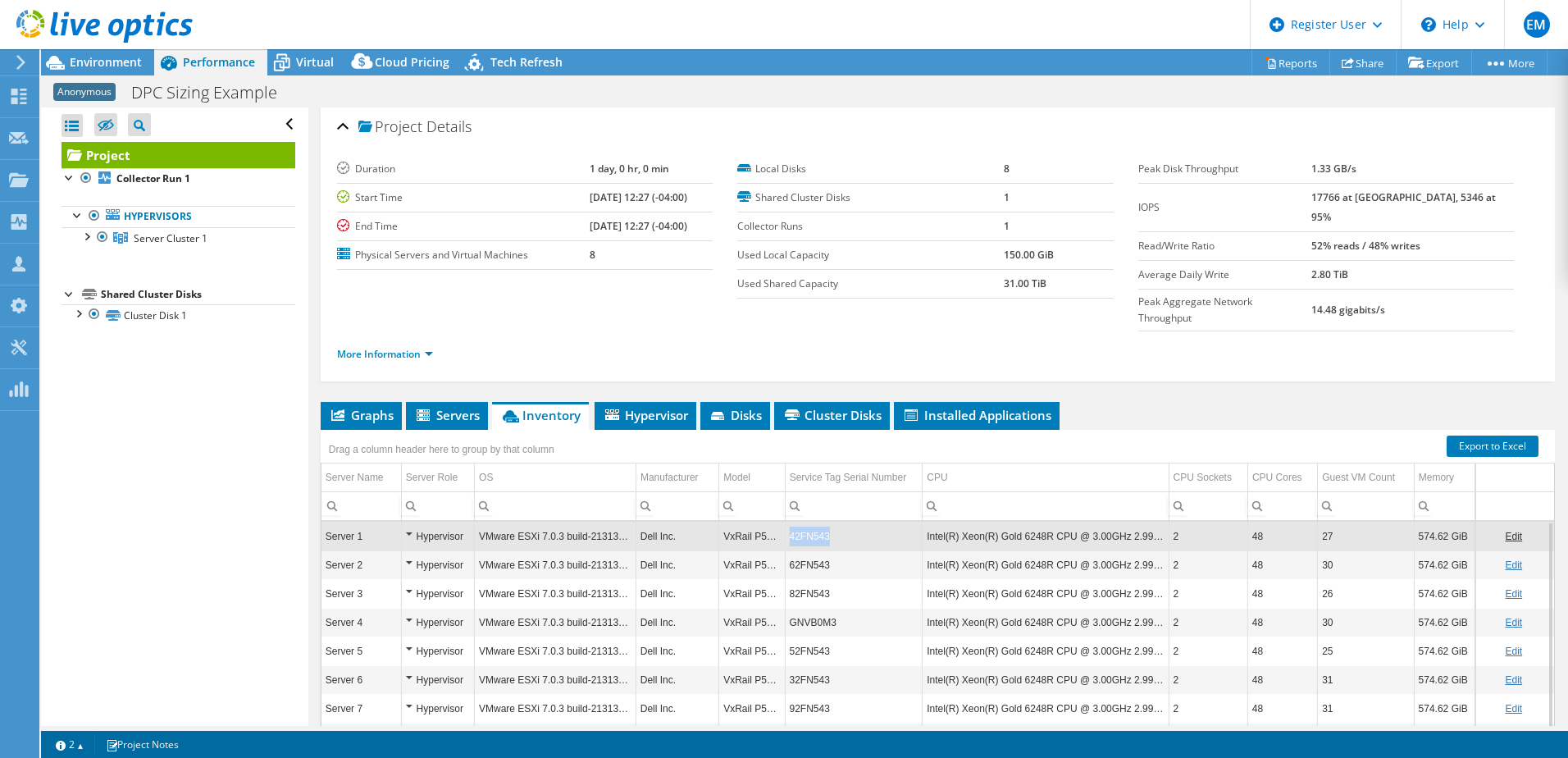
drag, startPoint x: 774, startPoint y: 502, endPoint x: 817, endPoint y: 505, distance: 43.1
click at [817, 522] on tr "Server 1 Hypervisor VMware ESXi 7.0.3 build-21313628 Dell Inc. VxRail P570F 42F…" at bounding box center [938, 536] width 1233 height 29
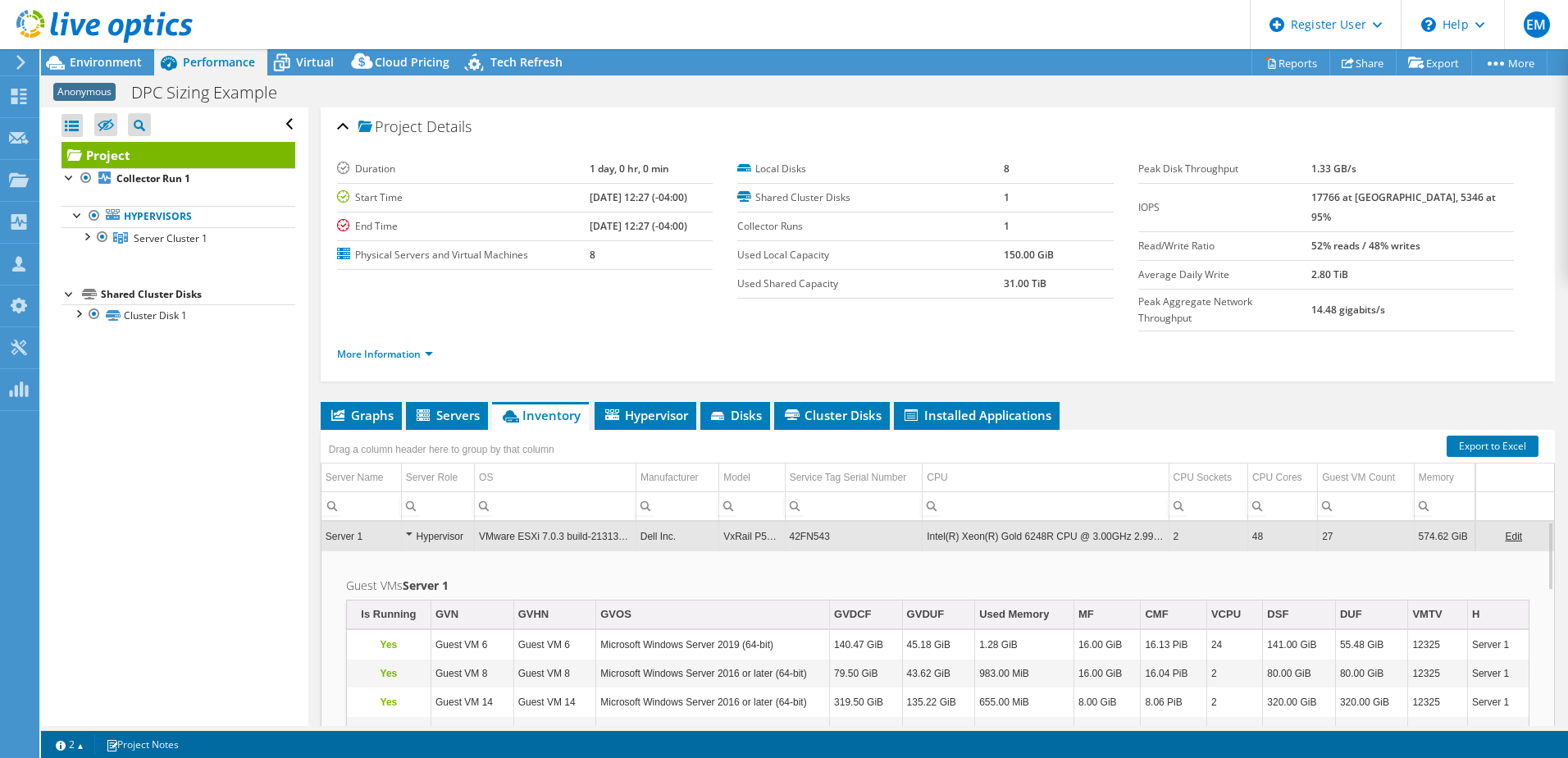
scroll to position [0, 0]
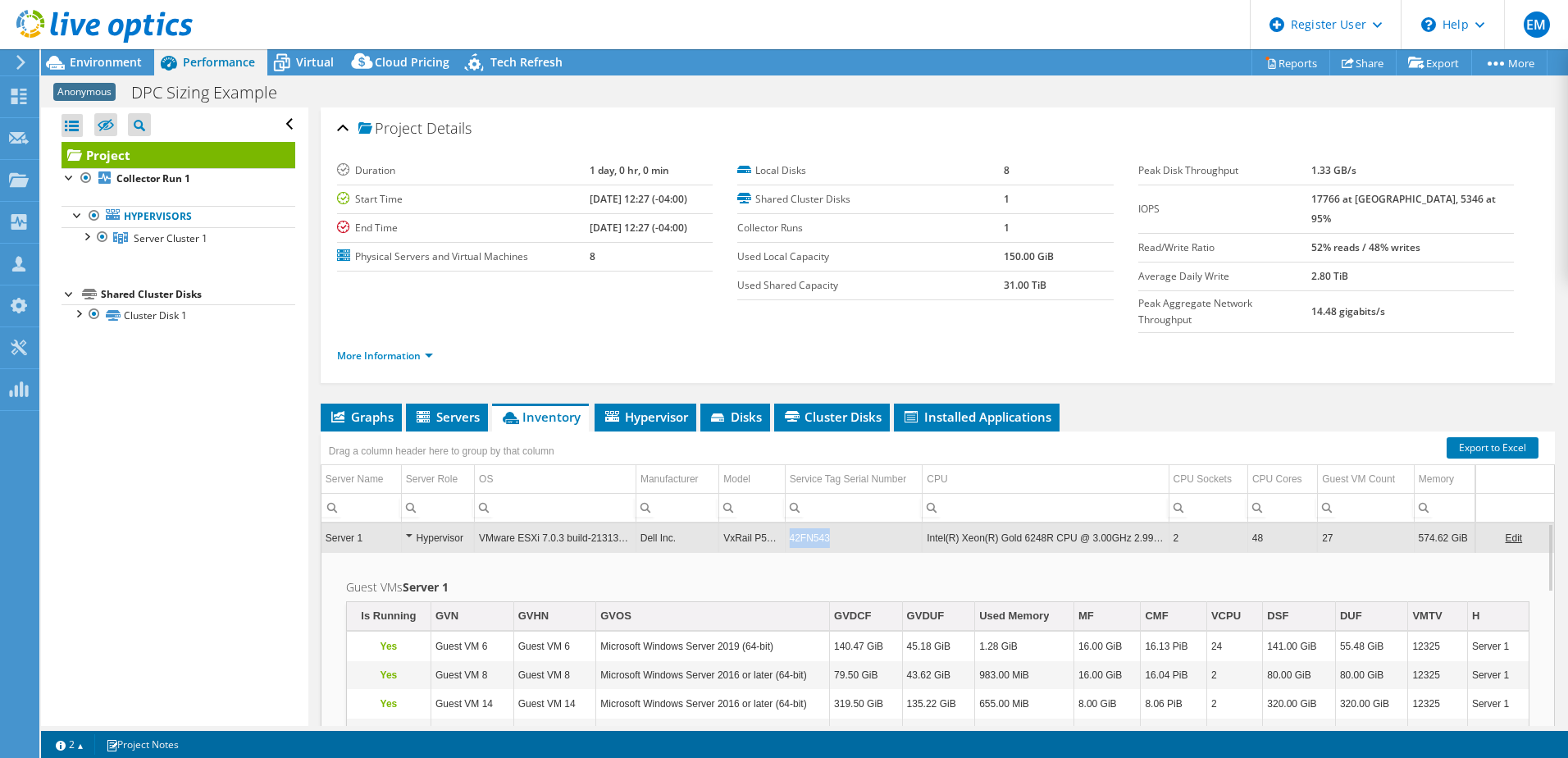
drag, startPoint x: 844, startPoint y: 507, endPoint x: 780, endPoint y: 509, distance: 64.0
click at [785, 524] on td "42FN543" at bounding box center [853, 538] width 137 height 29
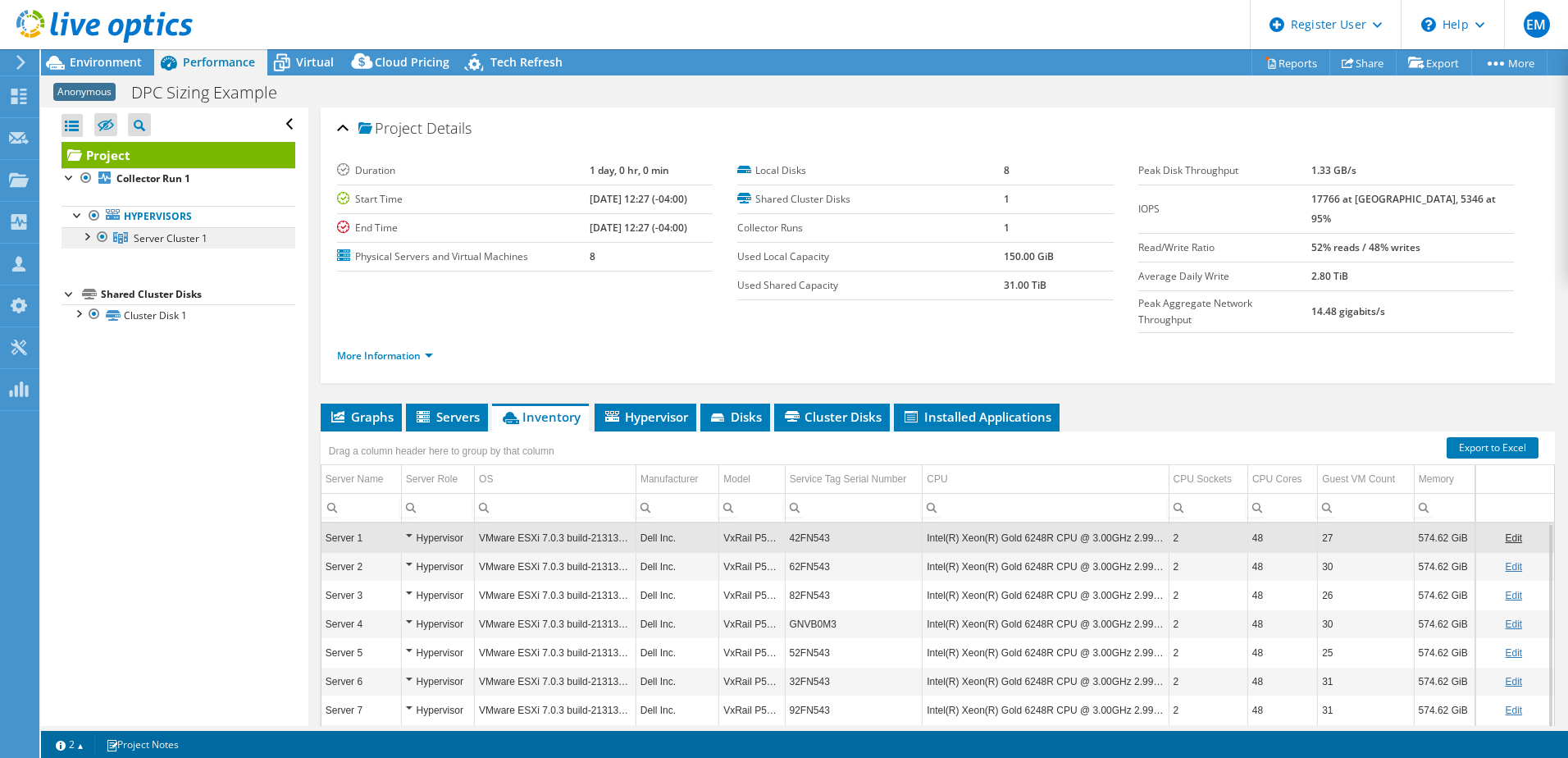
click at [163, 237] on span "Server Cluster 1" at bounding box center [171, 239] width 74 height 14
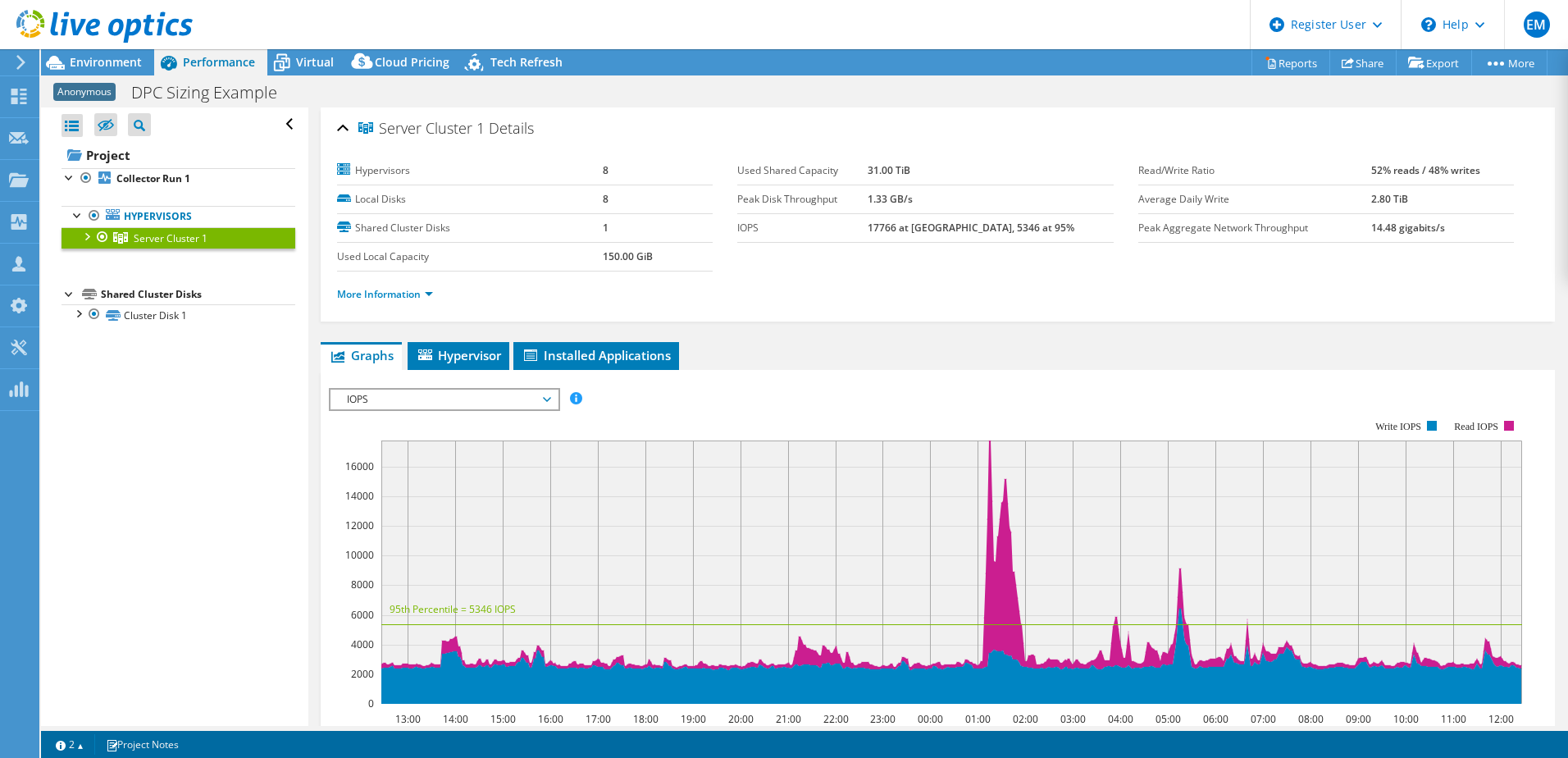
click at [89, 240] on div at bounding box center [86, 235] width 16 height 16
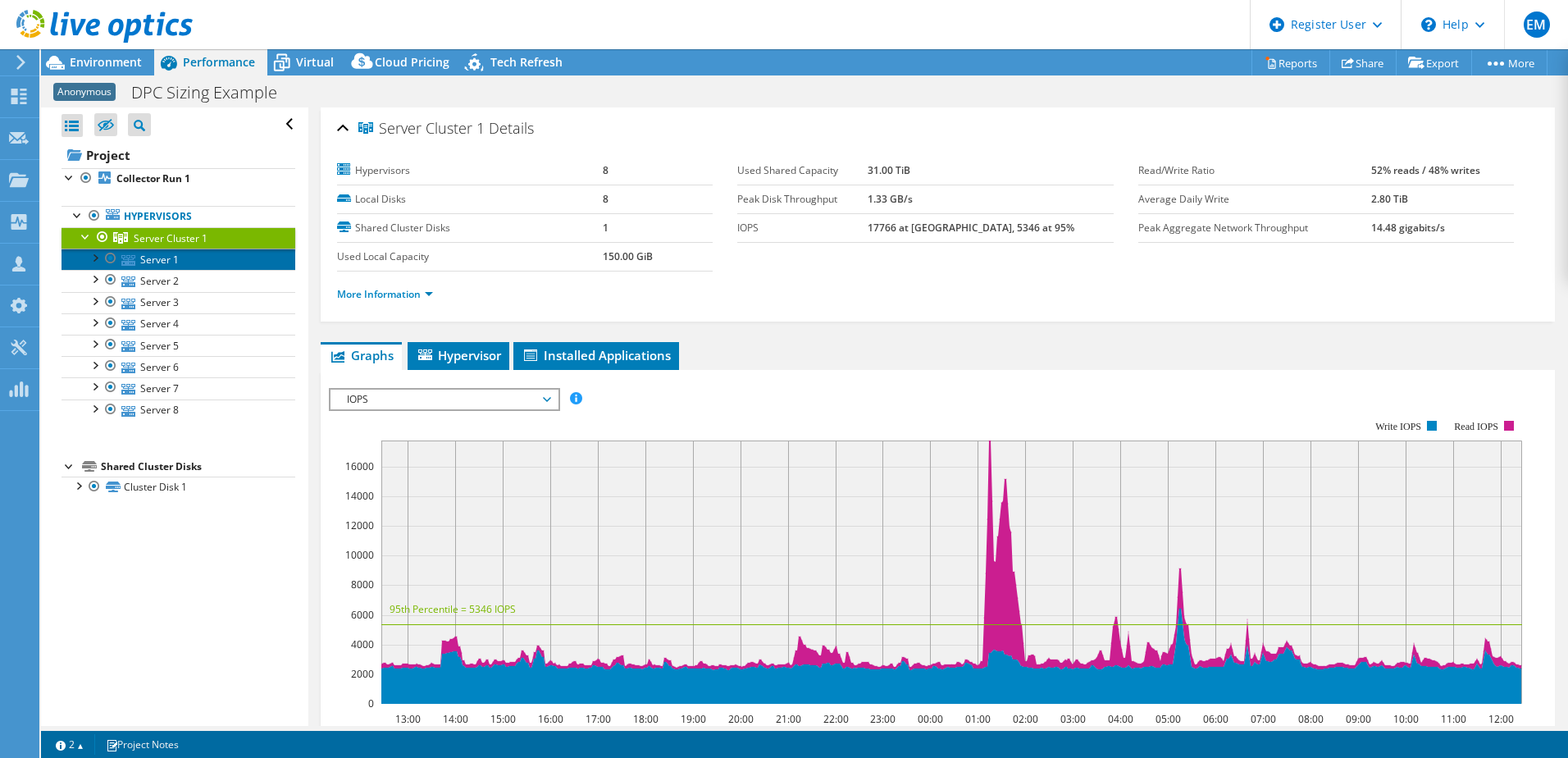
click at [148, 261] on link "Server 1" at bounding box center [178, 260] width 233 height 22
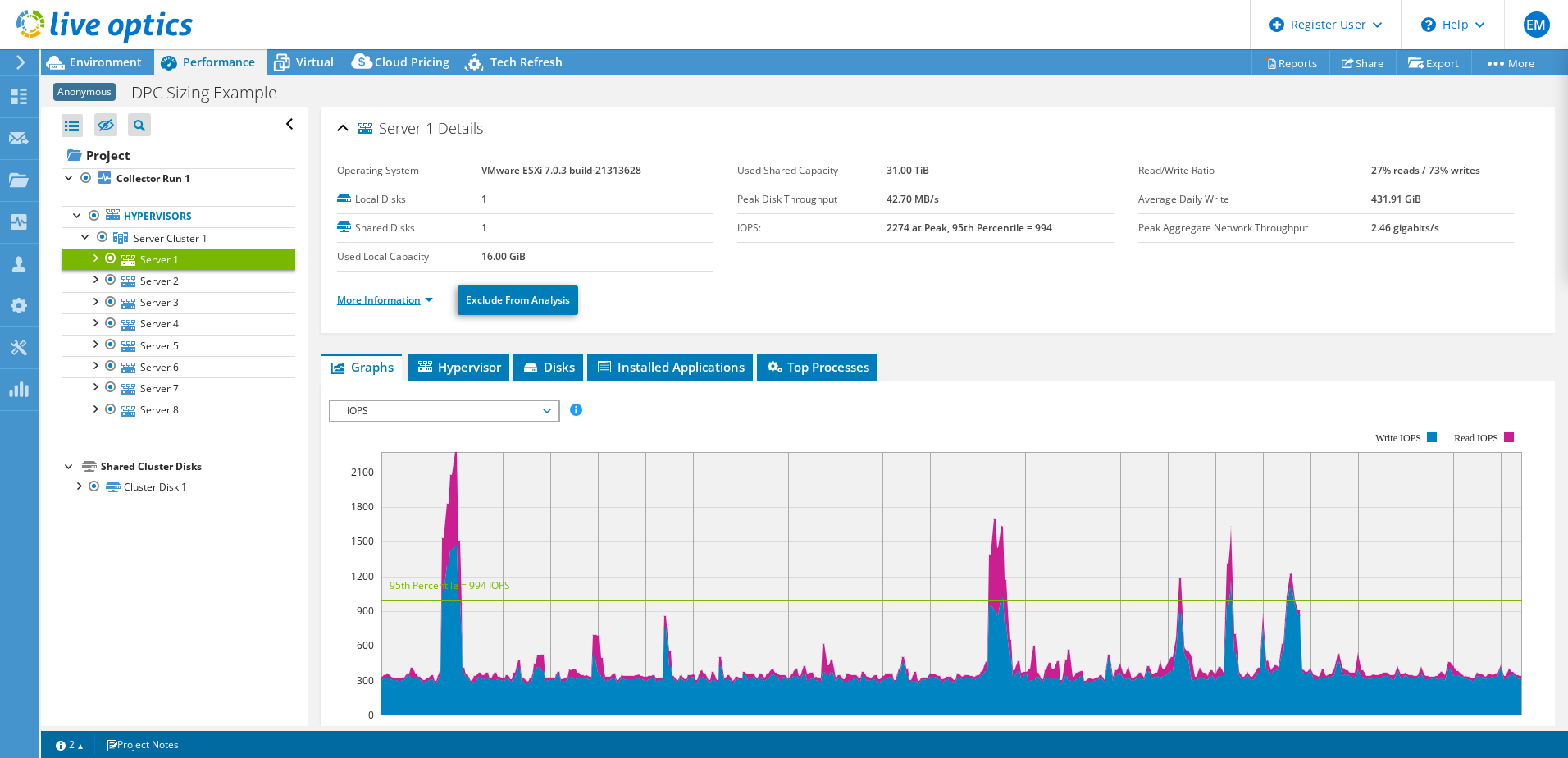
click at [386, 302] on link "More Information" at bounding box center [384, 300] width 96 height 14
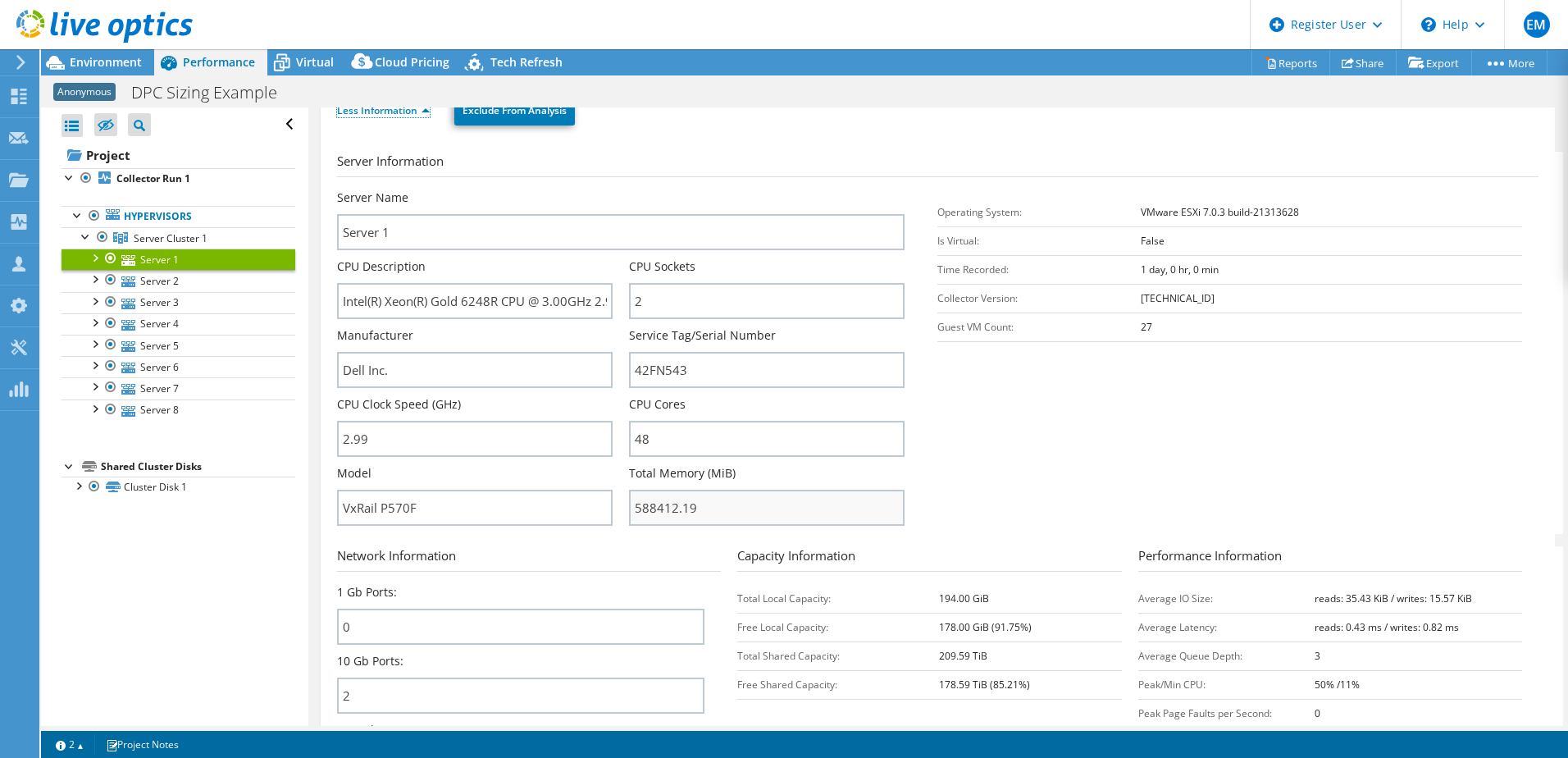
scroll to position [164, 0]
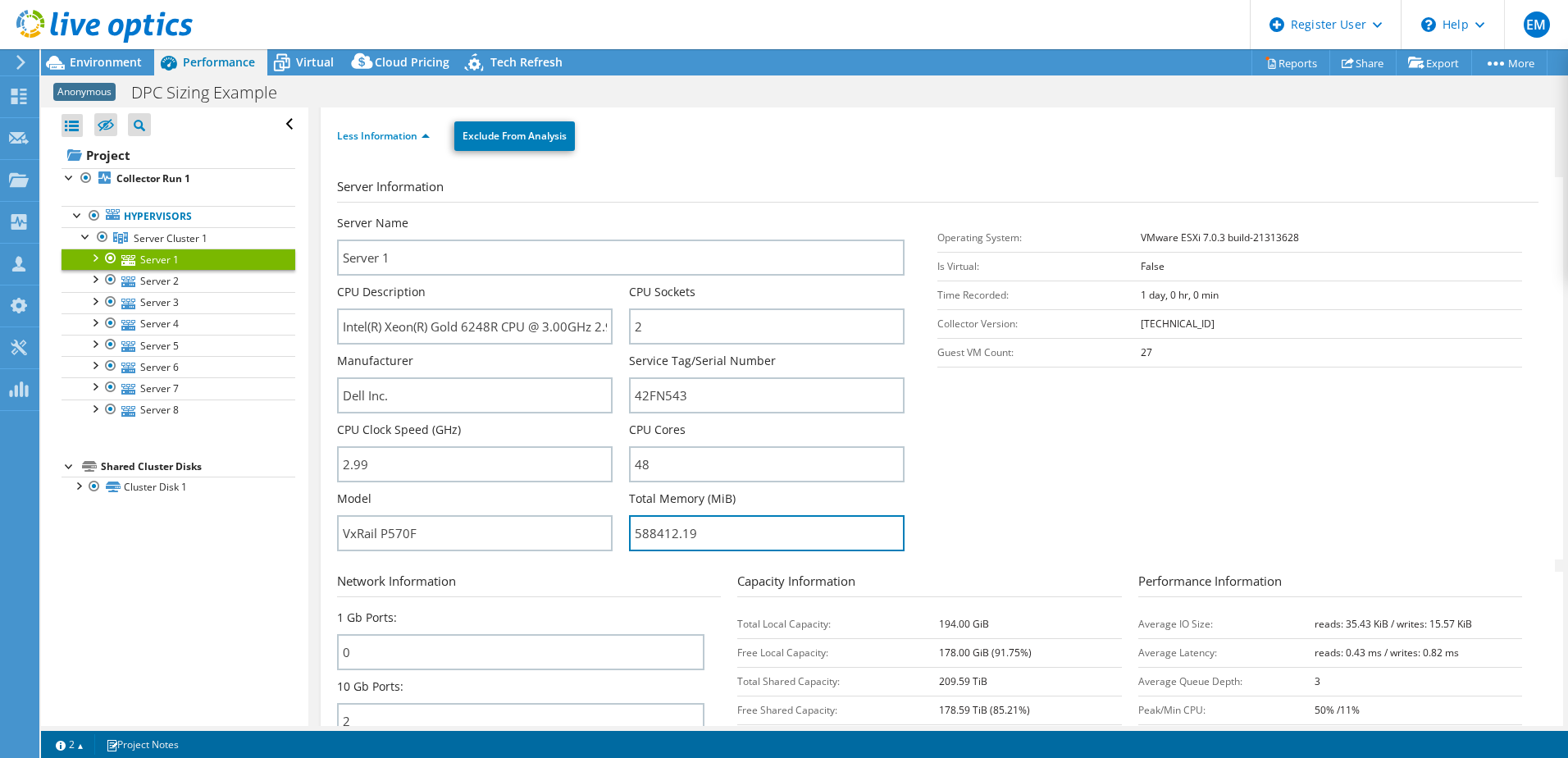
drag, startPoint x: 733, startPoint y: 533, endPoint x: 612, endPoint y: 534, distance: 121.0
click at [612, 215] on div "Server Name Server 1 CPU Description Intel(R) Xeon(R) Gold 6248R CPU @ 3.00GHz …" at bounding box center [629, 215] width 585 height 0
click at [1026, 533] on section "Server Information Server Name Server 1 CPU Description Intel(R) Xeon(R) Gold 6…" at bounding box center [941, 368] width 1210 height 383
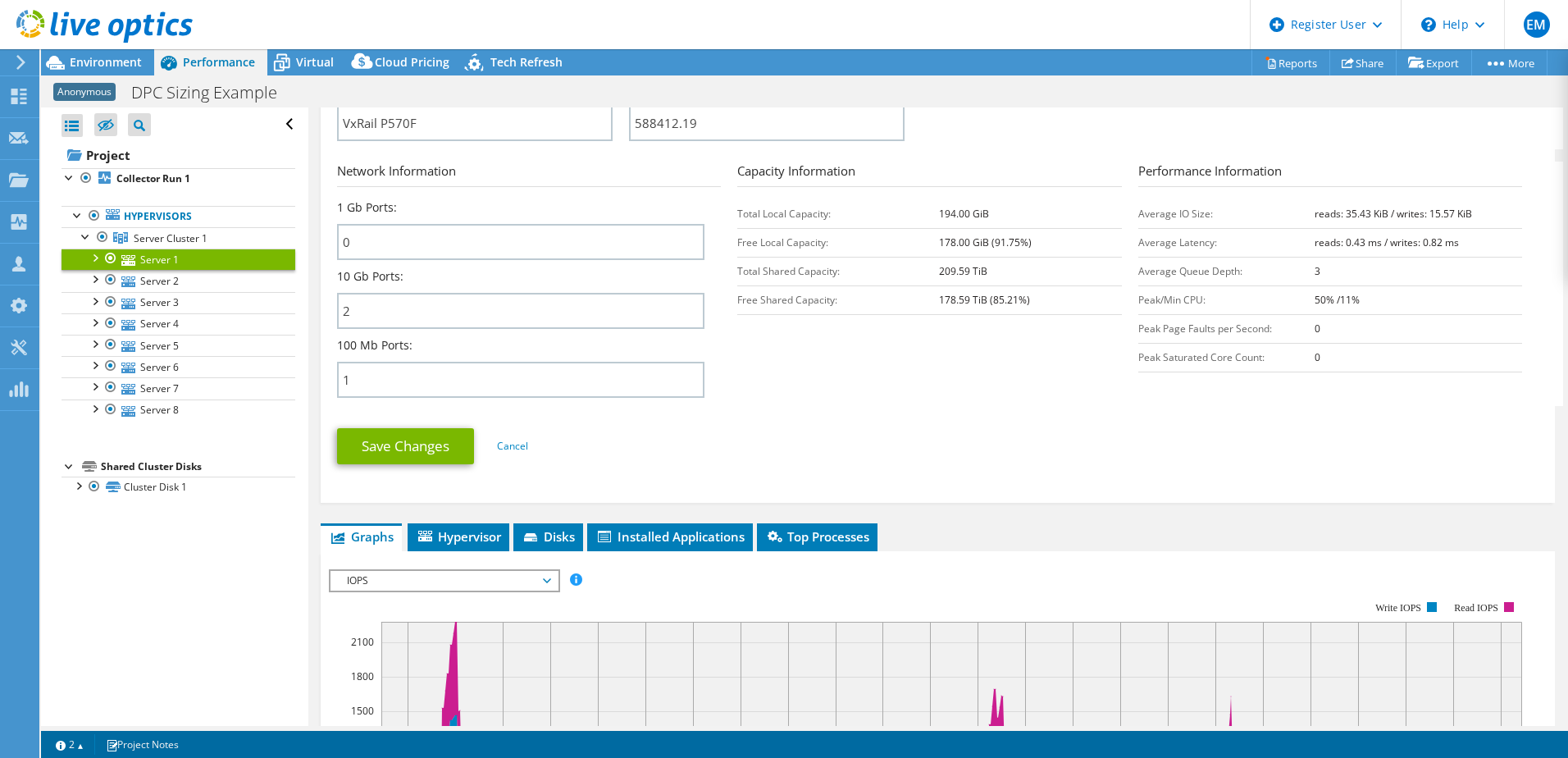
scroll to position [410, 0]
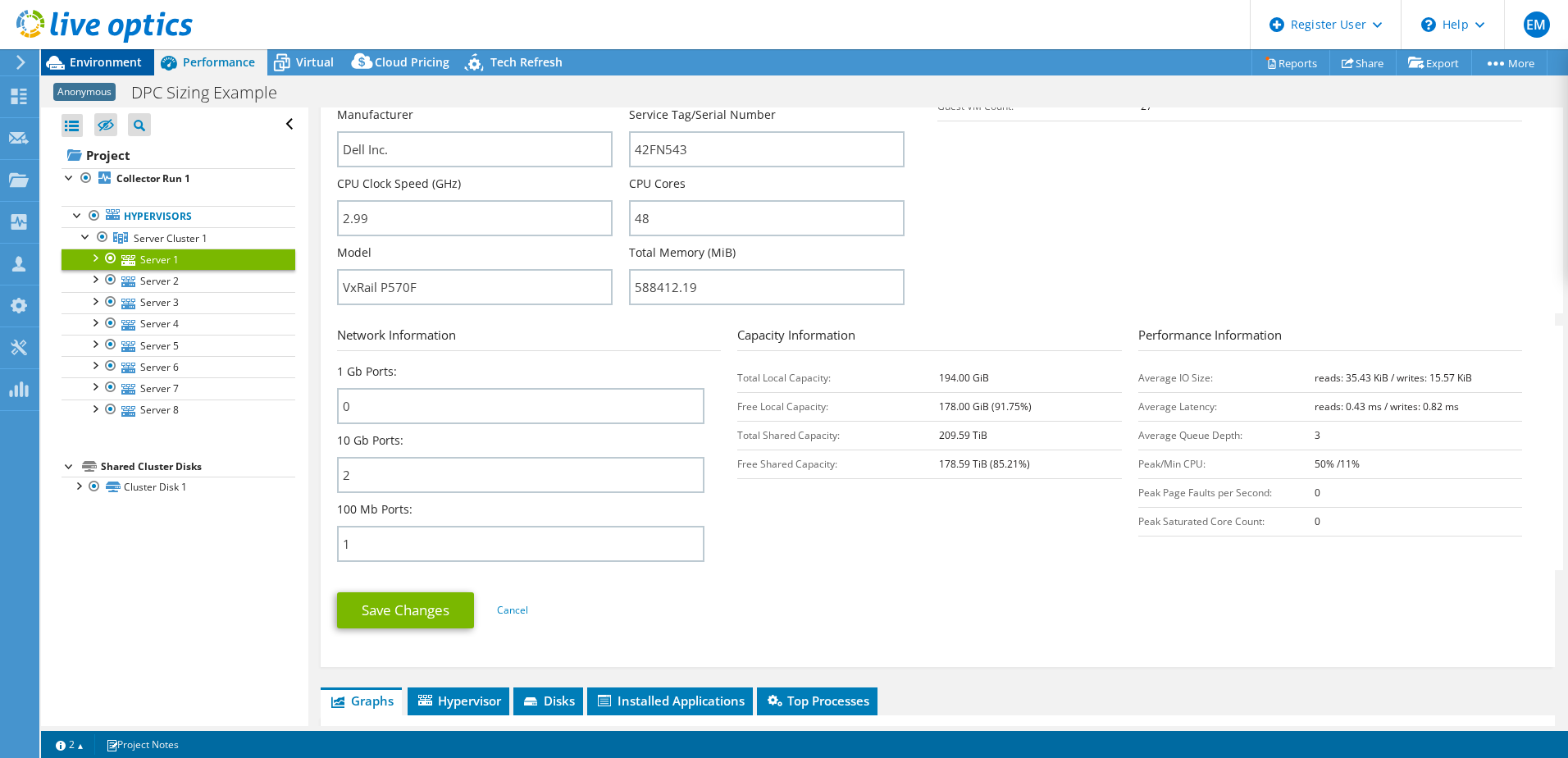
click at [117, 55] on span "Environment" at bounding box center [106, 61] width 72 height 15
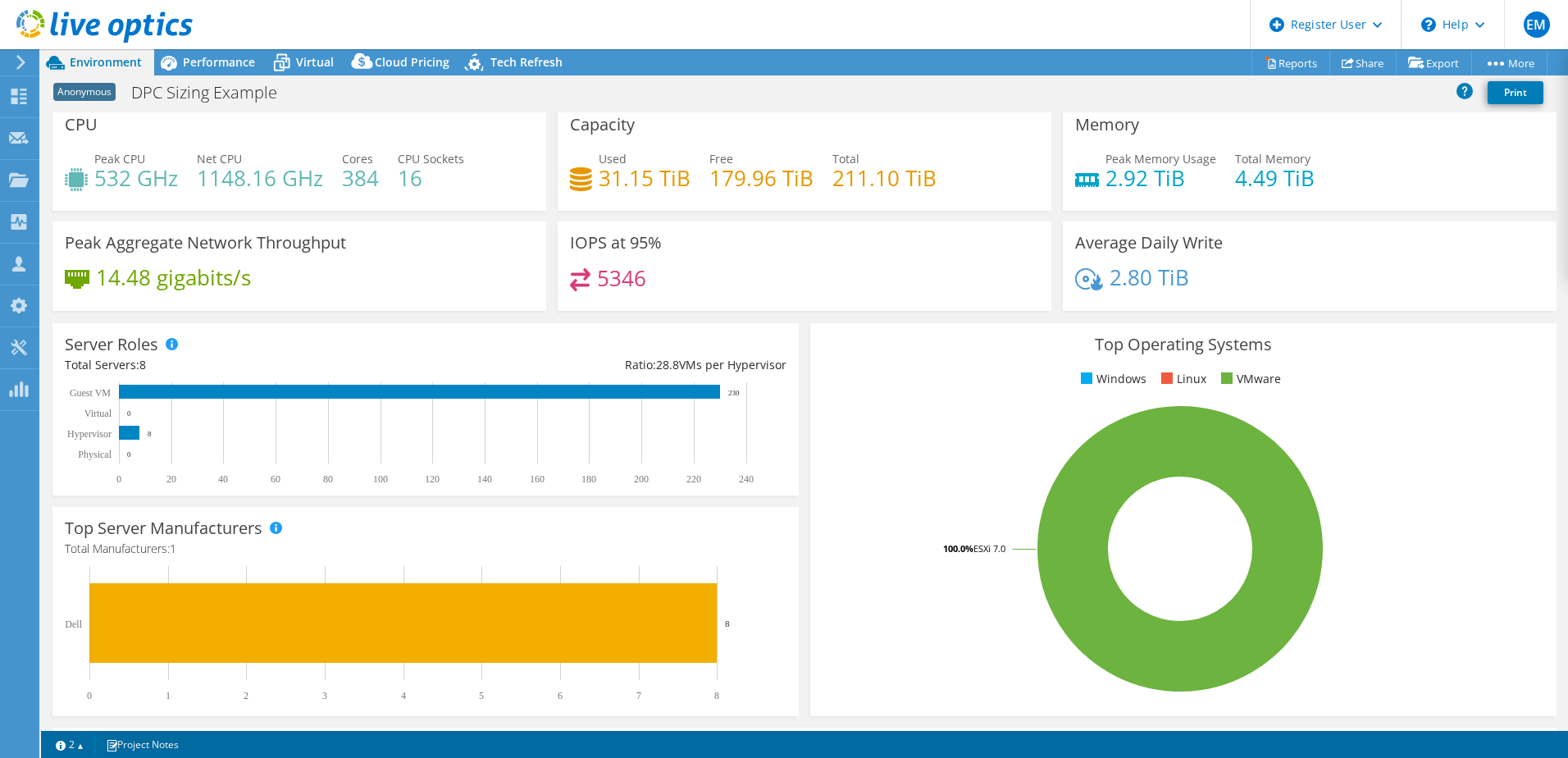
scroll to position [0, 0]
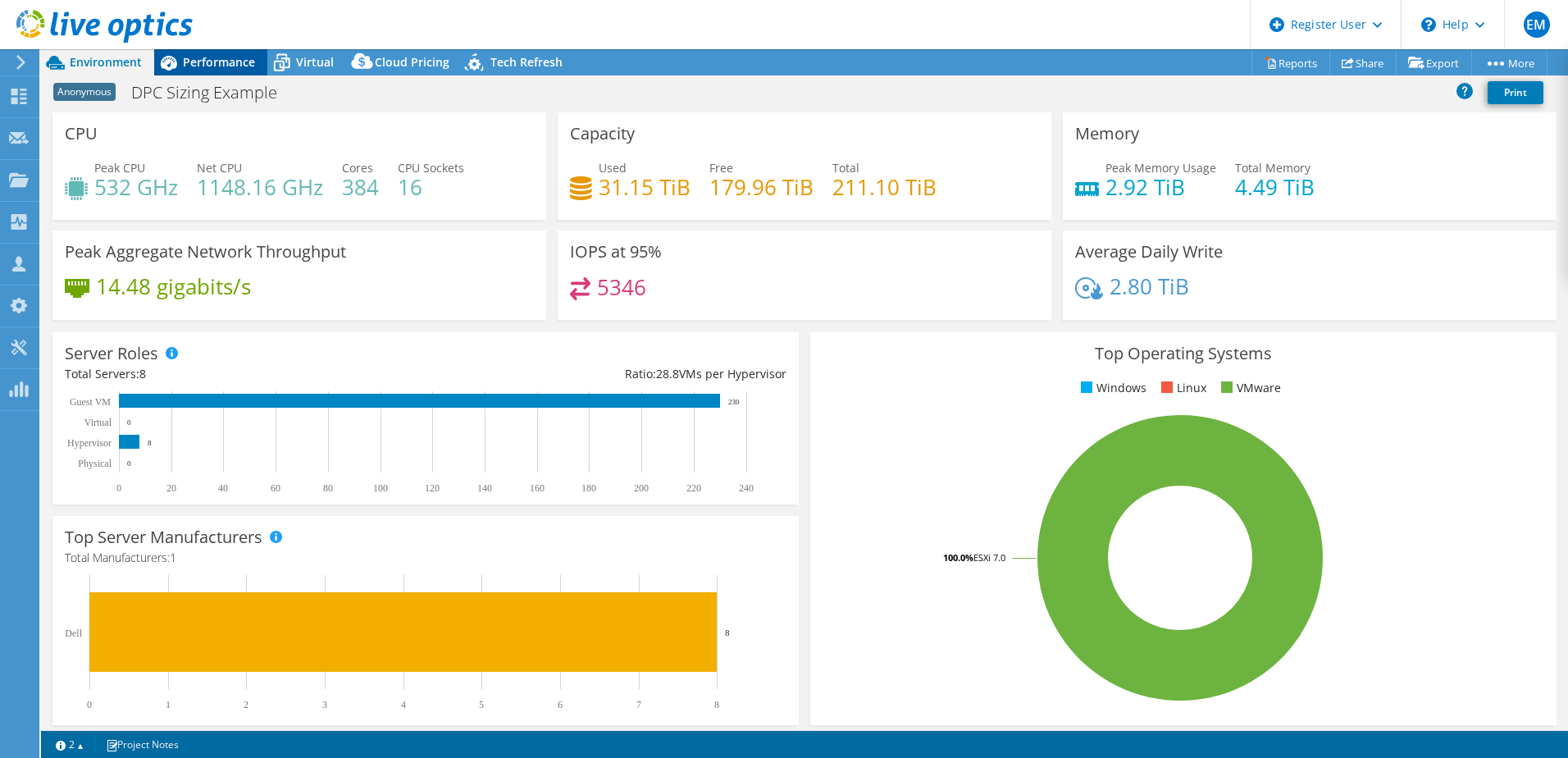
click at [218, 58] on span "Performance" at bounding box center [219, 61] width 72 height 15
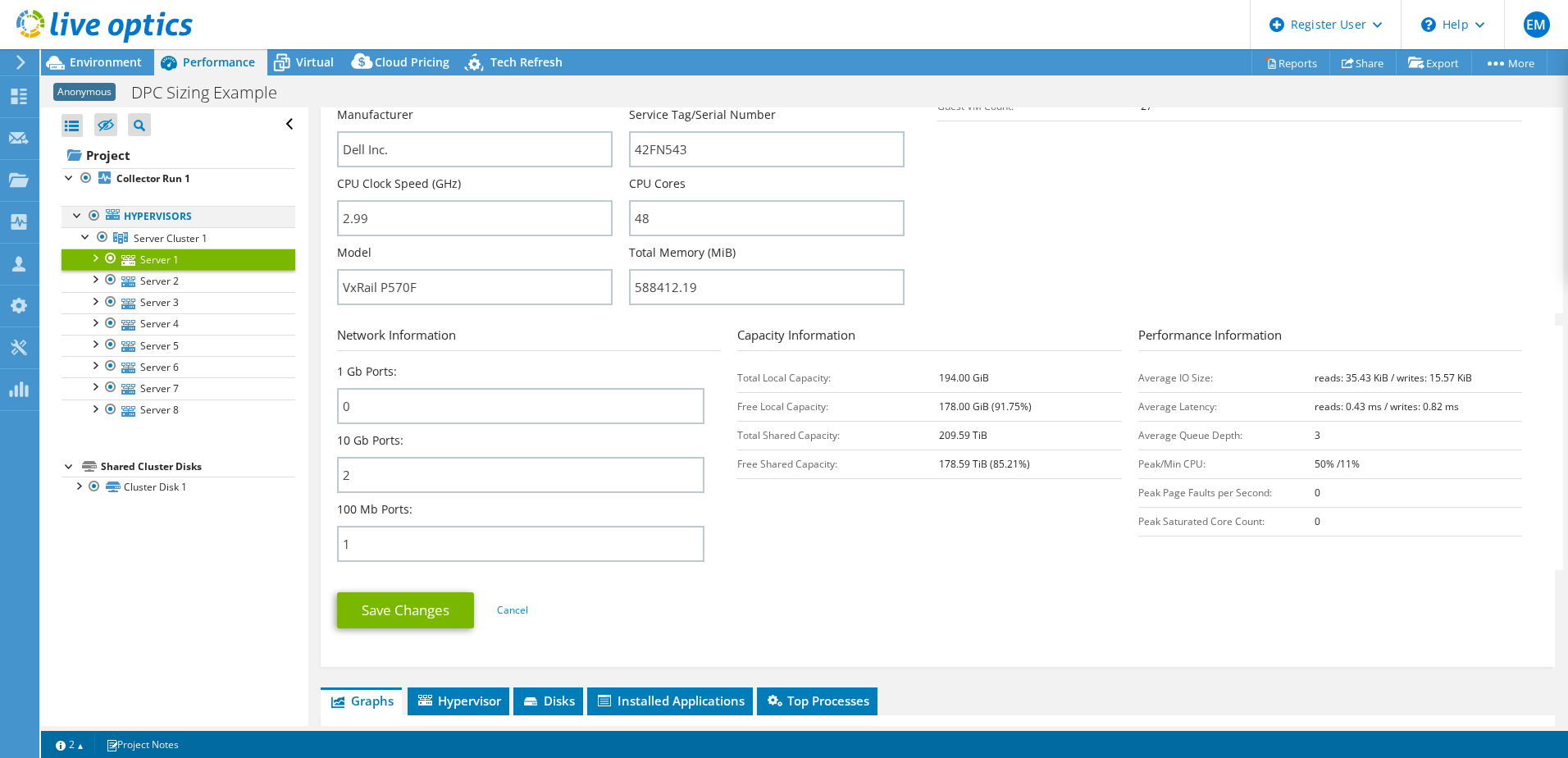
click at [75, 216] on div at bounding box center [78, 214] width 16 height 16
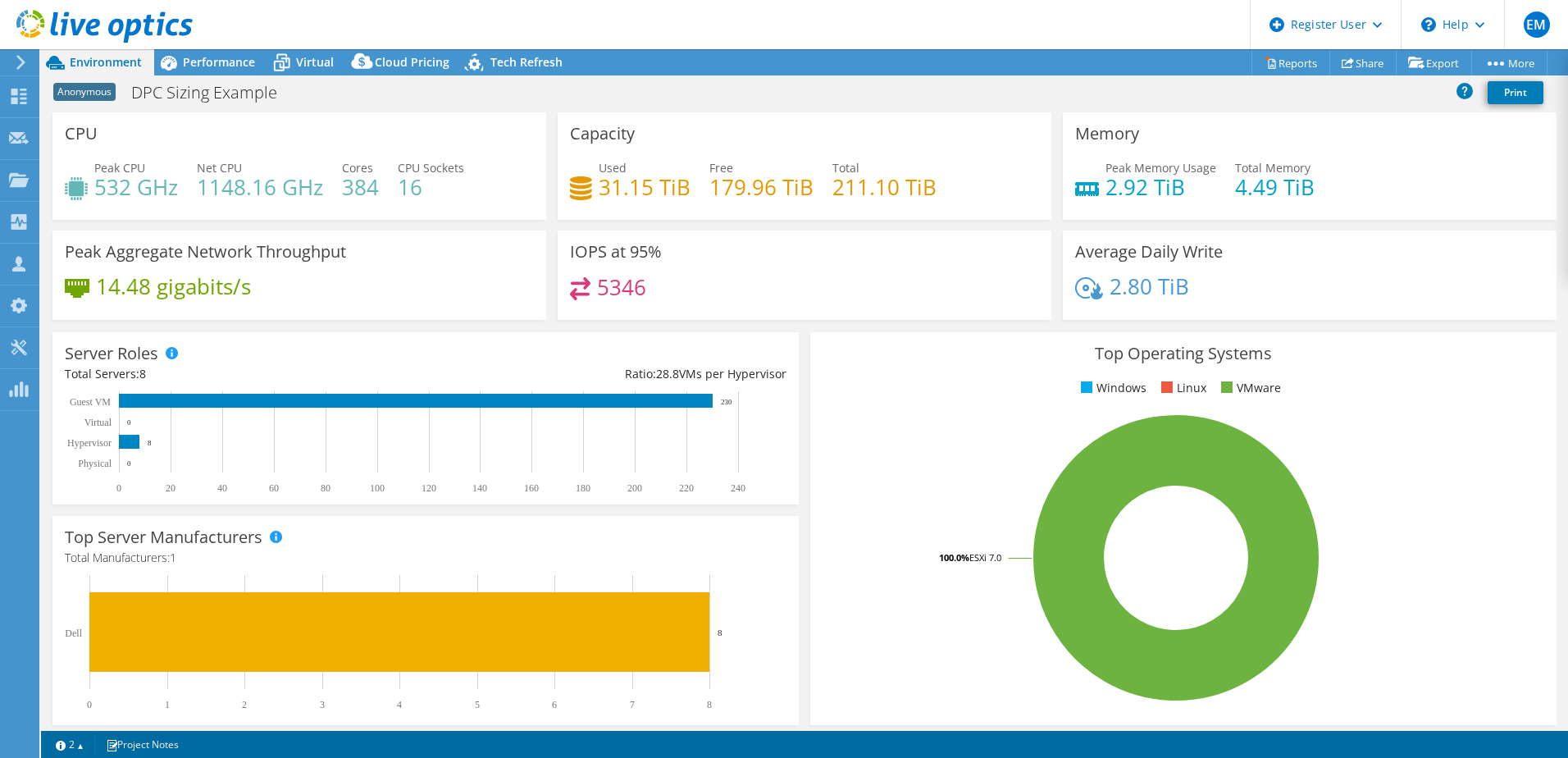
select select "USEast"
select select "USD"
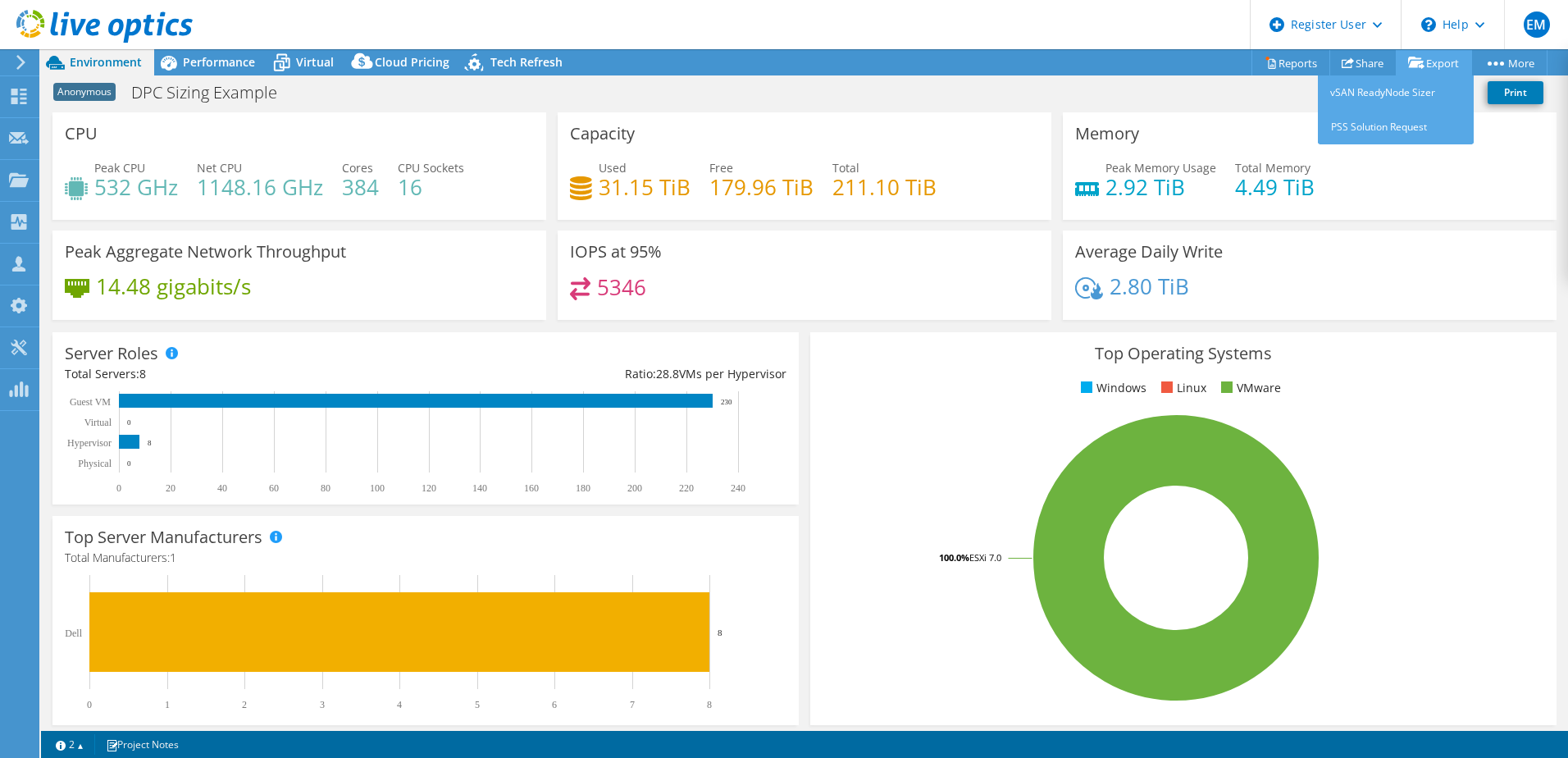
click at [1450, 61] on link "Export" at bounding box center [1433, 63] width 76 height 25
click at [1376, 90] on link "vSAN ReadyNode Sizer" at bounding box center [1396, 93] width 156 height 34
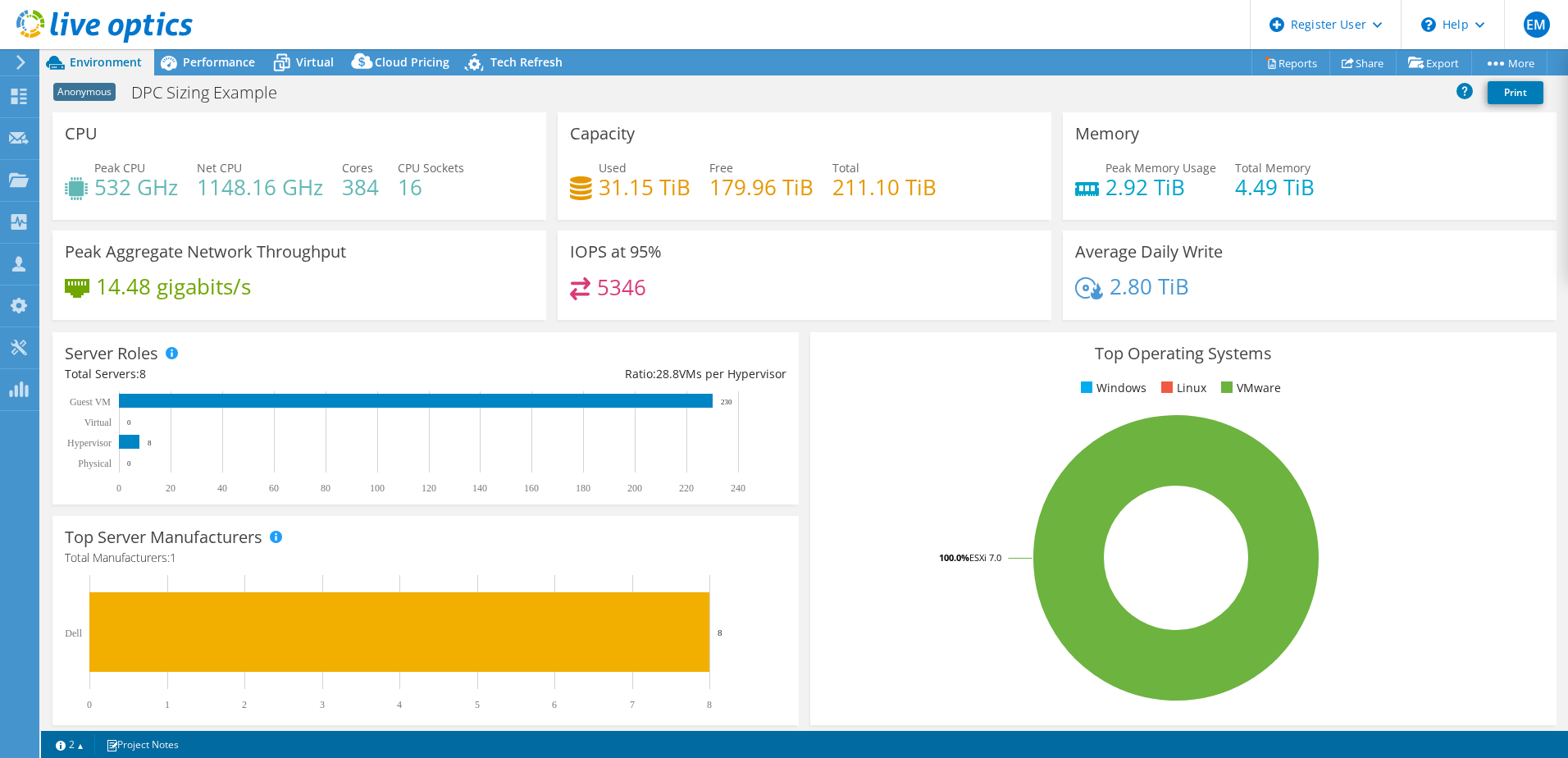
drag, startPoint x: 1356, startPoint y: 1, endPoint x: 565, endPoint y: 30, distance: 791.5
click at [565, 30] on header "EM Dell User [PERSON_NAME] [PERSON_NAME][EMAIL_ADDRESS][DOMAIN_NAME] Dell My Pr…" at bounding box center [784, 24] width 1568 height 49
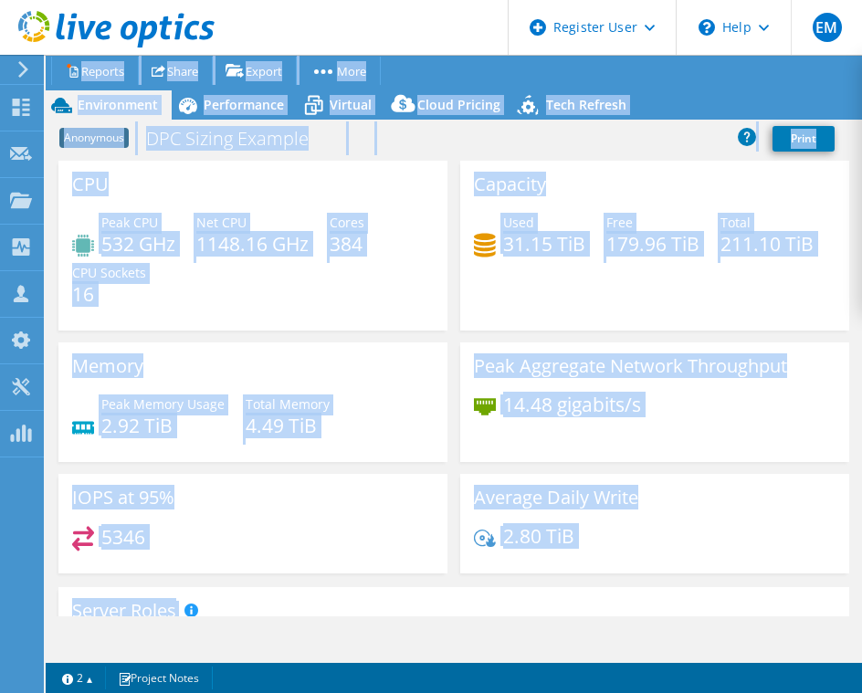
drag, startPoint x: 466, startPoint y: 692, endPoint x: 466, endPoint y: 705, distance: 12.8
click at [466, 693] on html "EM Dell User [PERSON_NAME] [PERSON_NAME][EMAIL_ADDRESS][DOMAIN_NAME] Dell My Pr…" at bounding box center [431, 346] width 862 height 693
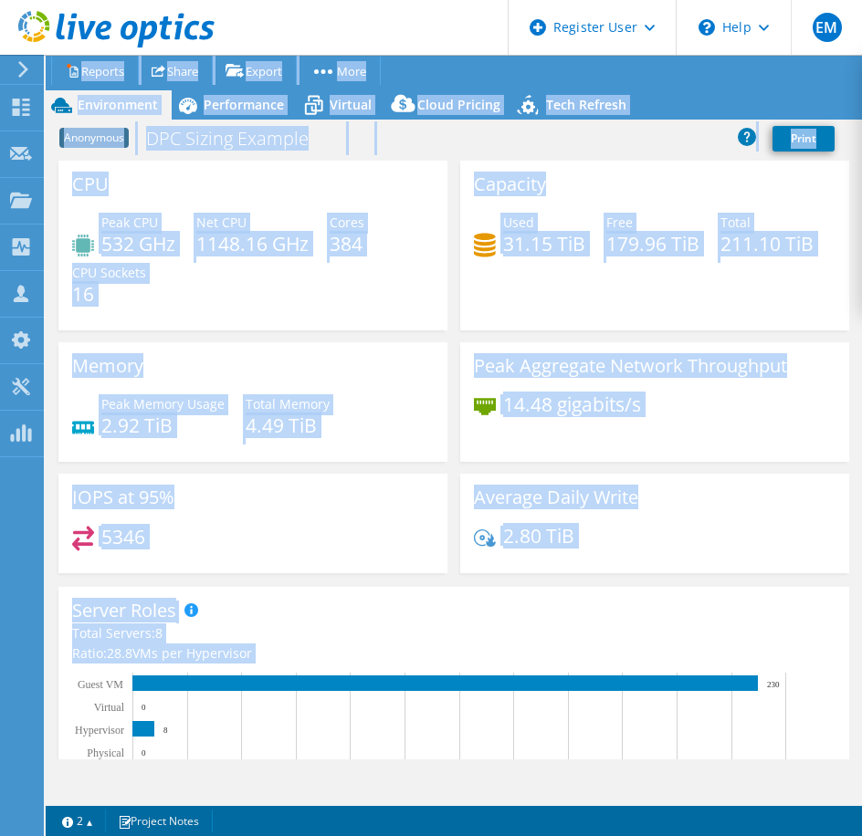
click at [652, 139] on div "Anonymous DPC Sizing Example Print" at bounding box center [454, 138] width 816 height 34
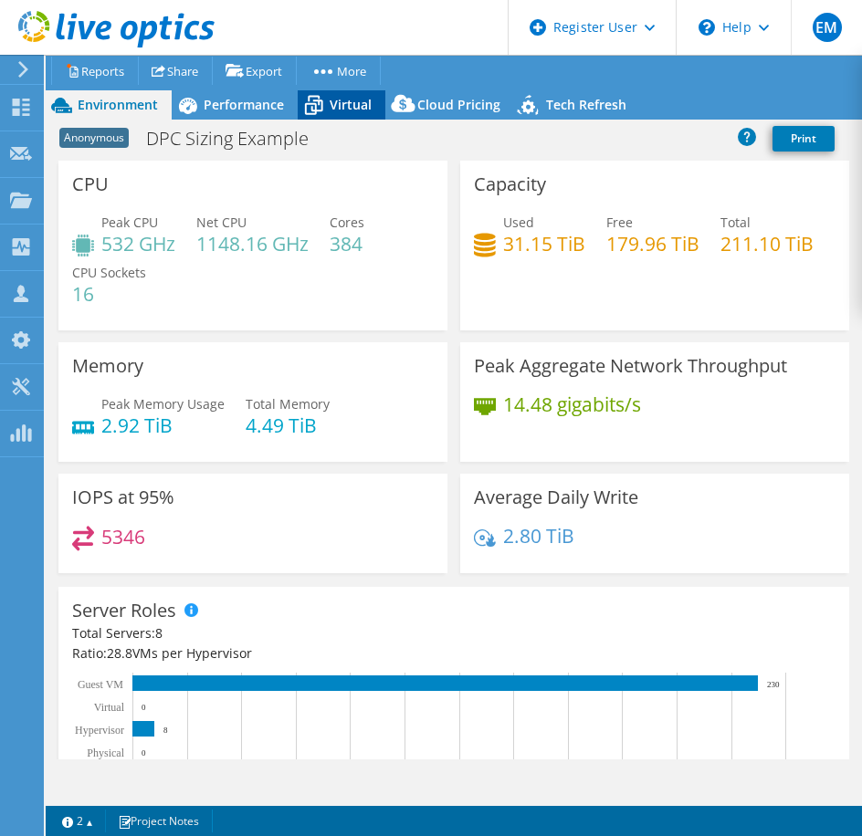
click at [339, 107] on span "Virtual" at bounding box center [351, 104] width 42 height 17
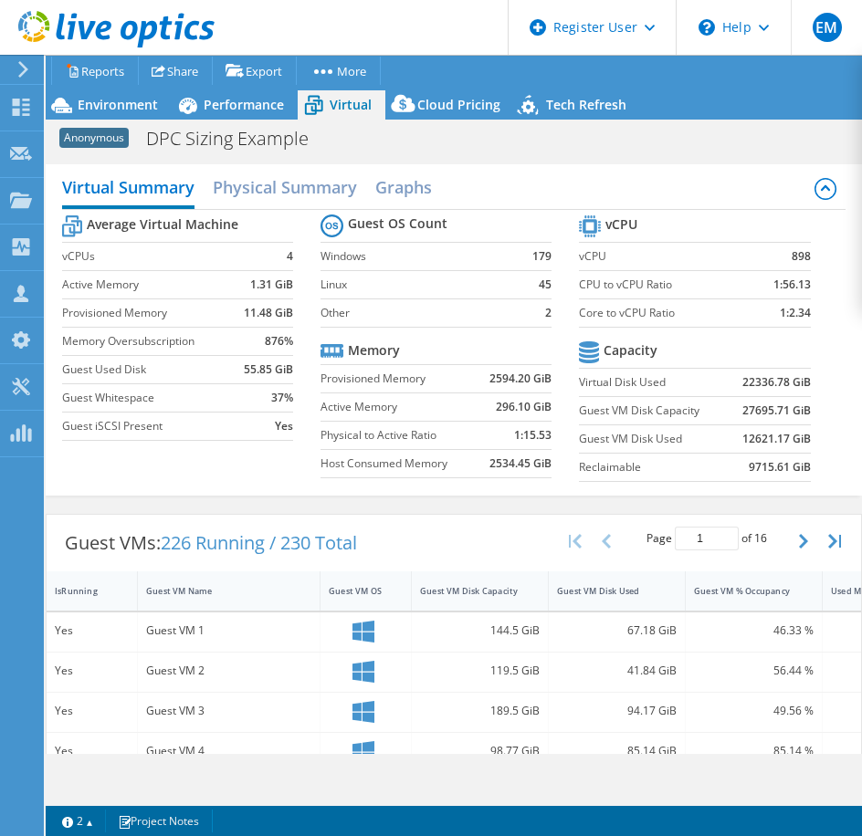
click at [553, 193] on div "Virtual Summary Physical Summary Graphs" at bounding box center [454, 189] width 784 height 41
click at [602, 171] on div "Virtual Summary Physical Summary Graphs" at bounding box center [454, 189] width 784 height 41
click at [628, 135] on div "Anonymous DPC Sizing Example Print" at bounding box center [454, 138] width 816 height 34
drag, startPoint x: 278, startPoint y: 259, endPoint x: 297, endPoint y: 259, distance: 19.2
click at [297, 259] on section "Average Virtual Machine vCPUs 4 Active Memory 1.31 GiB Provisioned Memory 11.48…" at bounding box center [191, 330] width 258 height 239
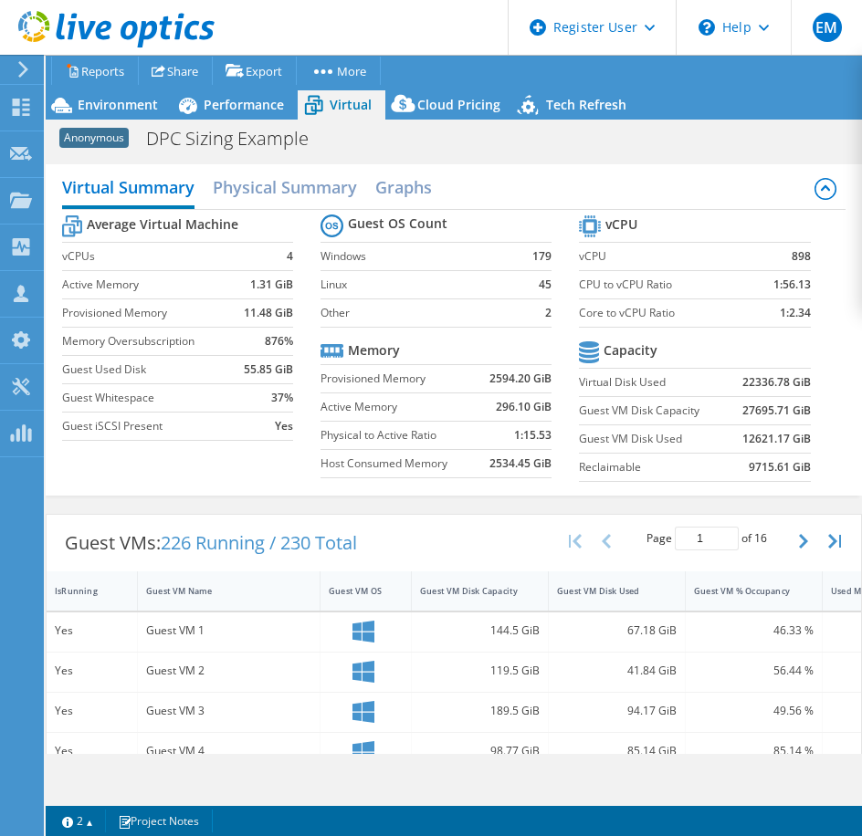
click at [184, 254] on label "vCPUs" at bounding box center [152, 256] width 181 height 18
drag, startPoint x: 242, startPoint y: 282, endPoint x: 272, endPoint y: 291, distance: 31.5
click at [272, 291] on td "1.31 GiB" at bounding box center [268, 284] width 50 height 28
copy b "1.31"
click at [539, 181] on div "Virtual Summary Physical Summary Graphs" at bounding box center [454, 189] width 784 height 41
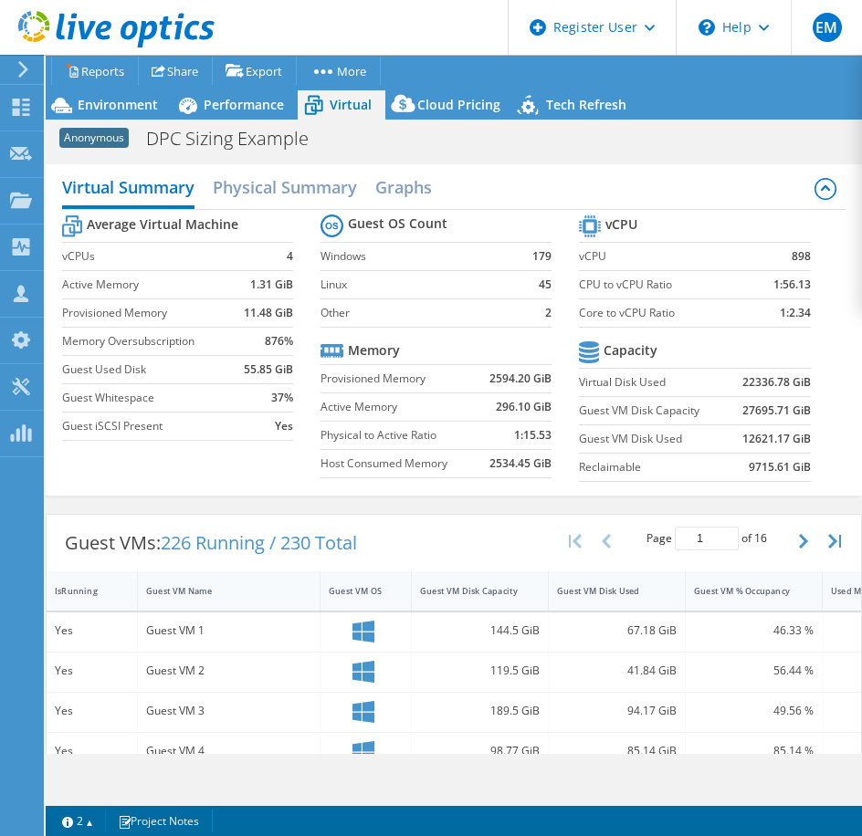
click at [530, 179] on div "Virtual Summary Physical Summary Graphs" at bounding box center [454, 189] width 784 height 41
drag, startPoint x: 777, startPoint y: 261, endPoint x: 795, endPoint y: 256, distance: 19.1
click at [795, 256] on td "898" at bounding box center [780, 256] width 61 height 28
click at [109, 109] on span "Environment" at bounding box center [118, 104] width 80 height 17
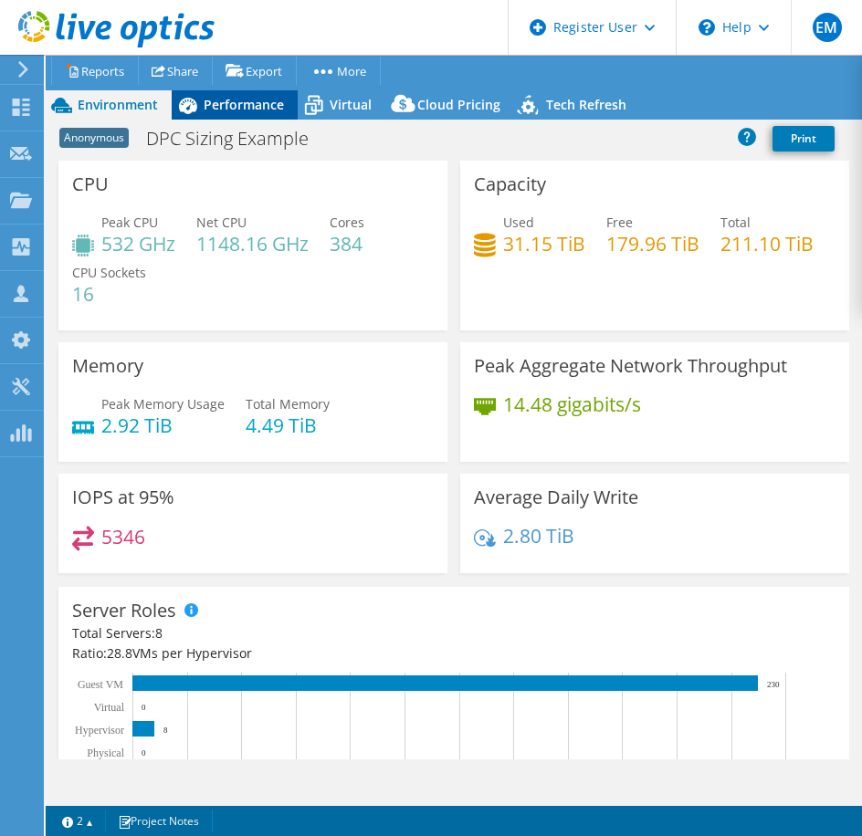
click at [241, 107] on span "Performance" at bounding box center [244, 104] width 80 height 17
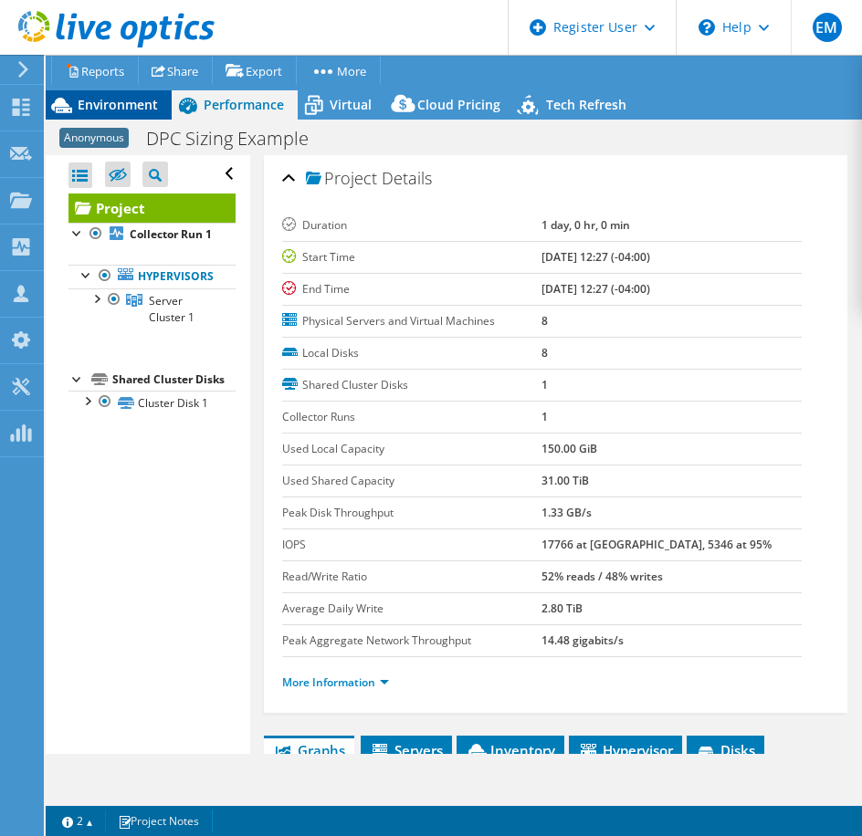
click at [105, 109] on span "Environment" at bounding box center [118, 104] width 80 height 17
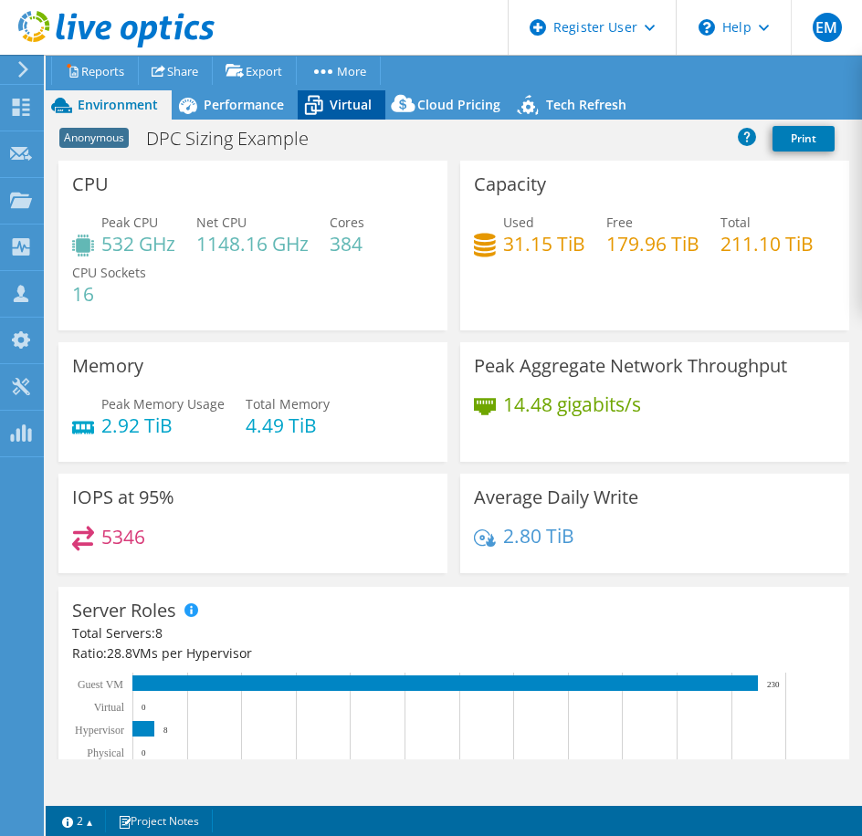
click at [325, 103] on icon at bounding box center [314, 105] width 32 height 32
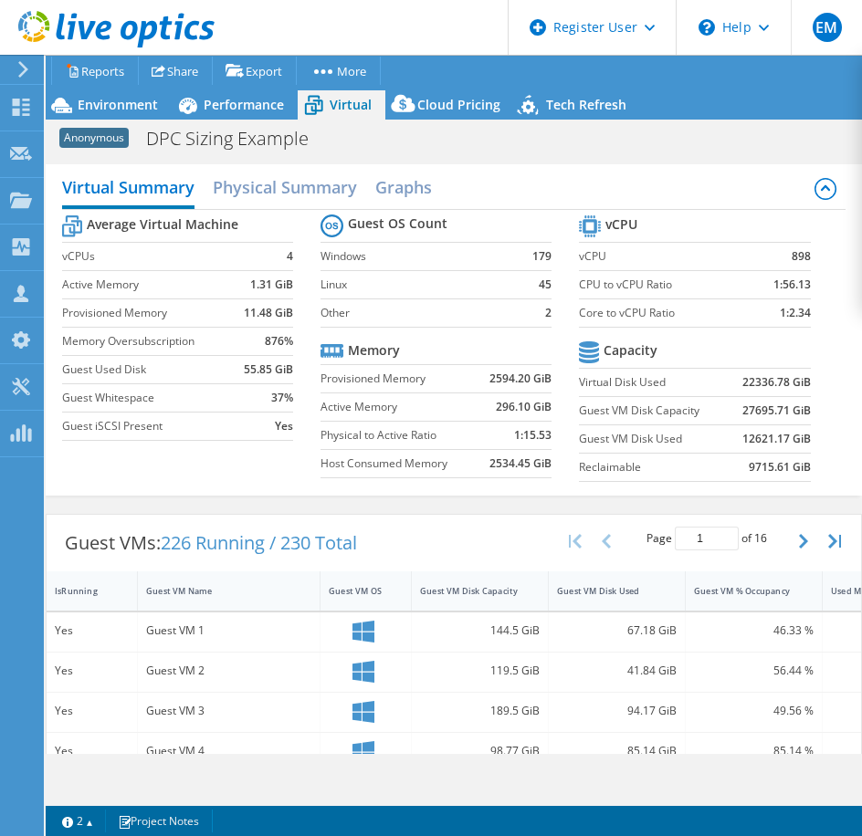
click at [330, 11] on header "EM Dell User [PERSON_NAME] [PERSON_NAME][EMAIL_ADDRESS][DOMAIN_NAME] Dell My Pr…" at bounding box center [431, 27] width 862 height 55
click at [80, 110] on span "Environment" at bounding box center [118, 104] width 80 height 17
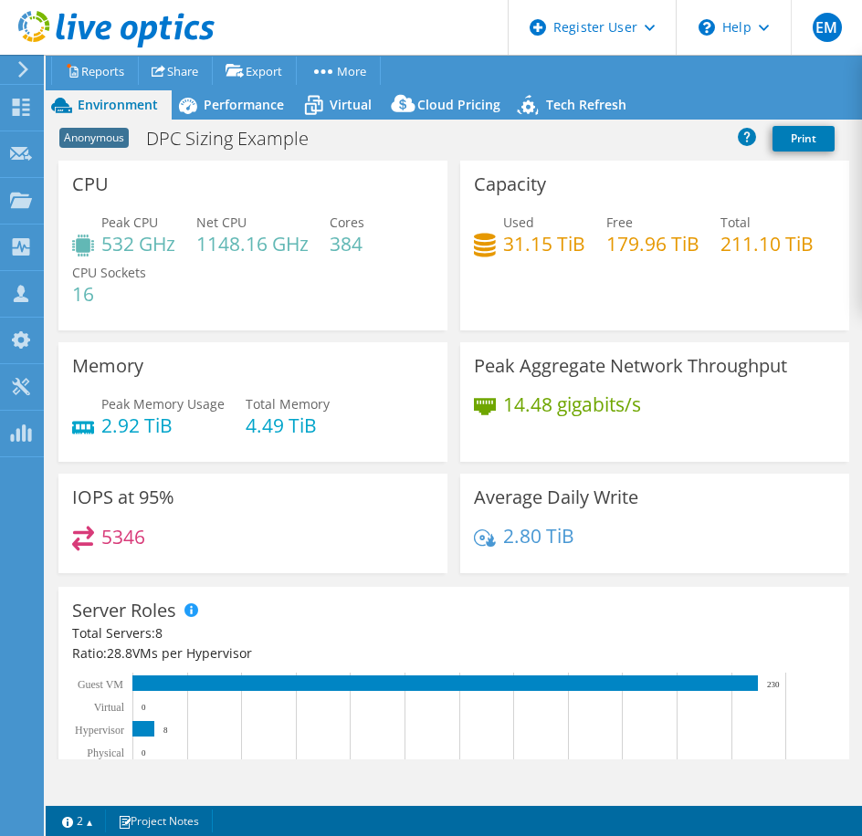
click at [654, 185] on div "Capacity Used 31.15 TiB Free 179.96 TiB Total 211.10 TiB" at bounding box center [654, 246] width 389 height 170
click at [345, 108] on span "Virtual" at bounding box center [351, 104] width 42 height 17
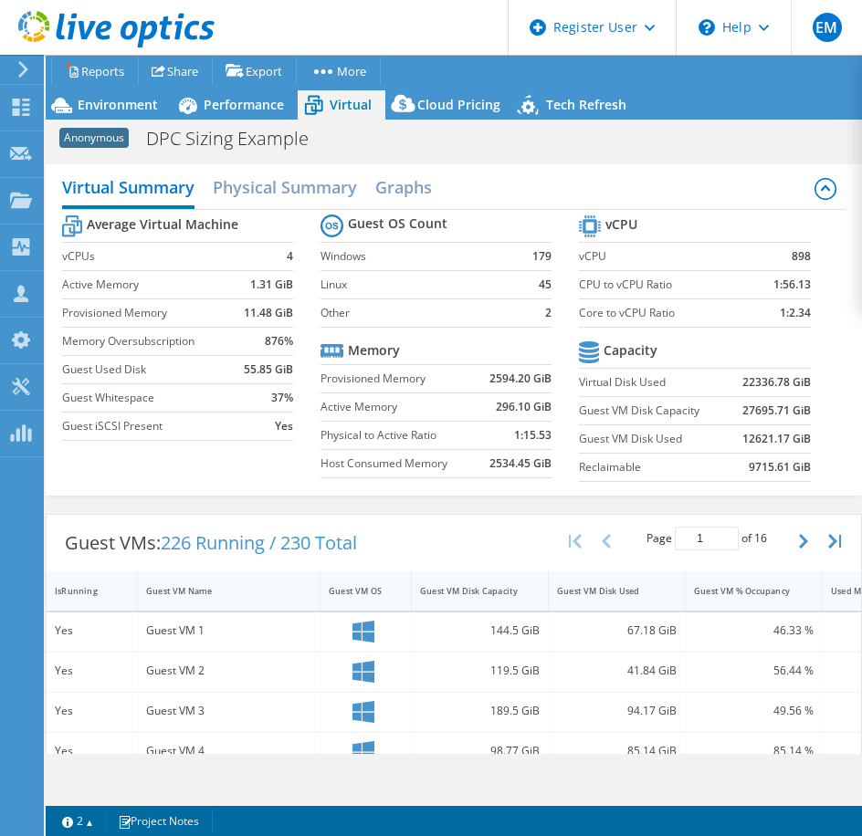
click at [573, 169] on div "Virtual Summary Physical Summary Graphs" at bounding box center [454, 189] width 784 height 41
click at [301, 195] on h2 "Physical Summary" at bounding box center [285, 189] width 144 height 40
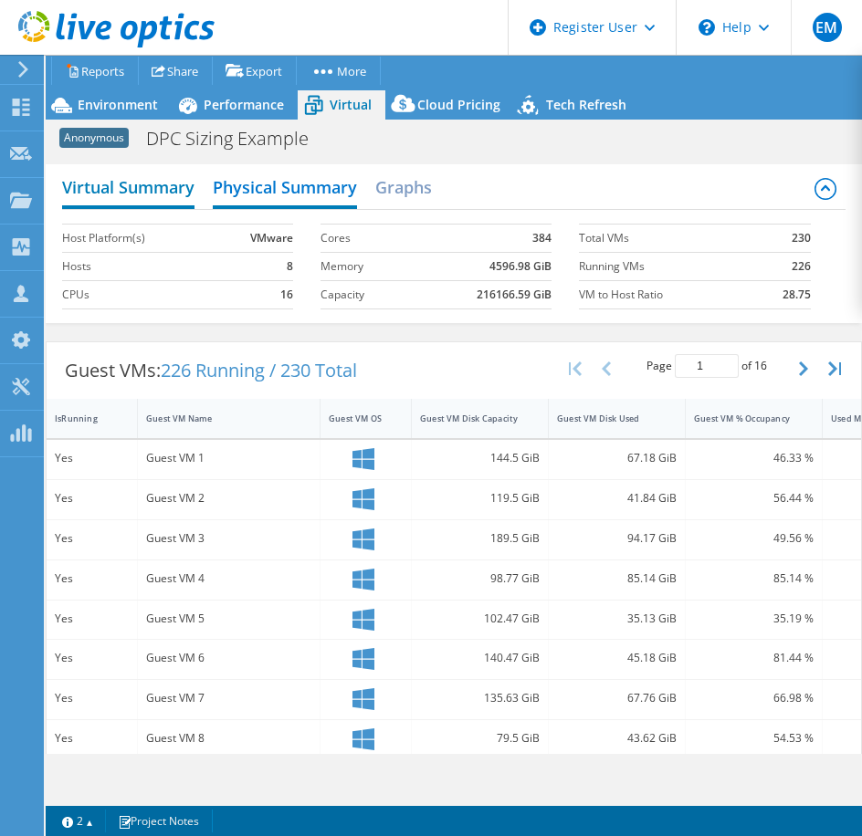
click at [156, 191] on h2 "Virtual Summary" at bounding box center [128, 189] width 132 height 40
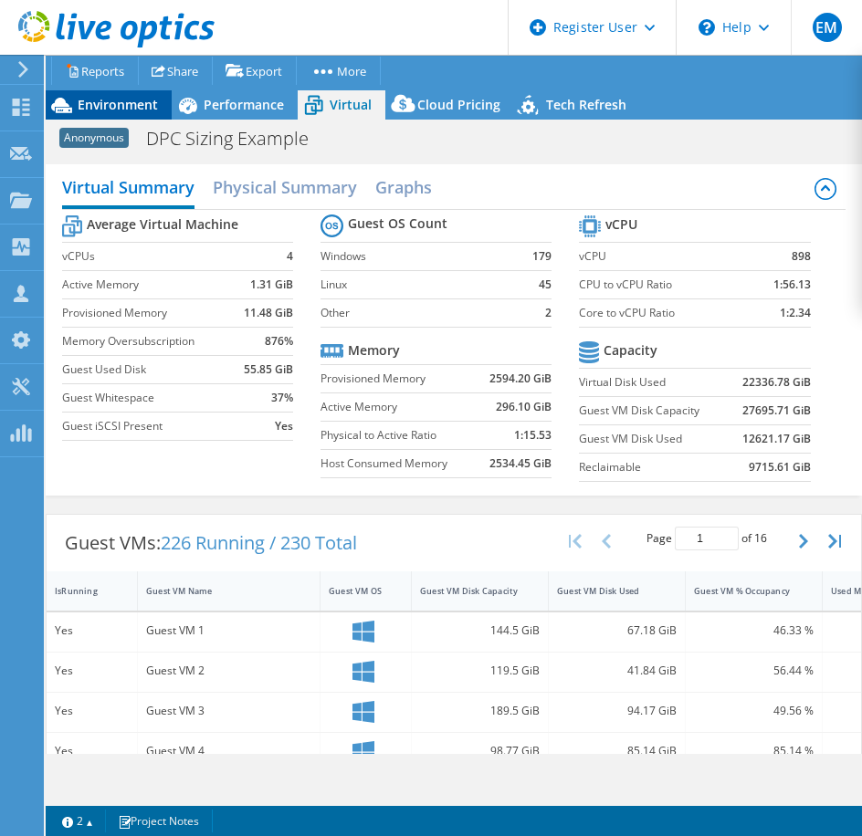
click at [110, 107] on span "Environment" at bounding box center [118, 104] width 80 height 17
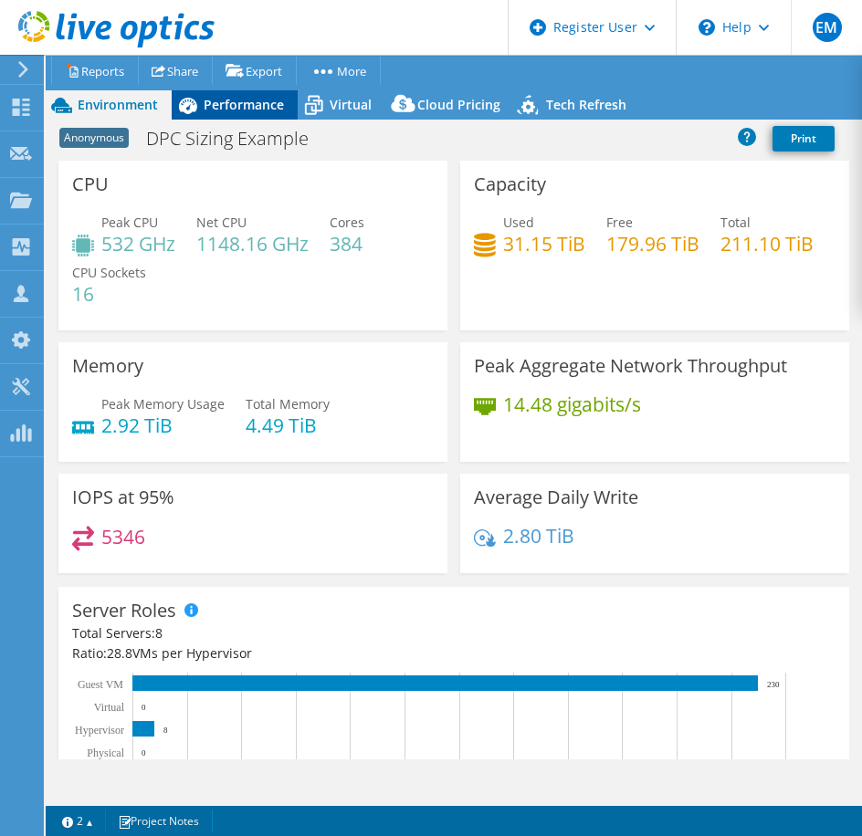
click at [232, 107] on span "Performance" at bounding box center [244, 104] width 80 height 17
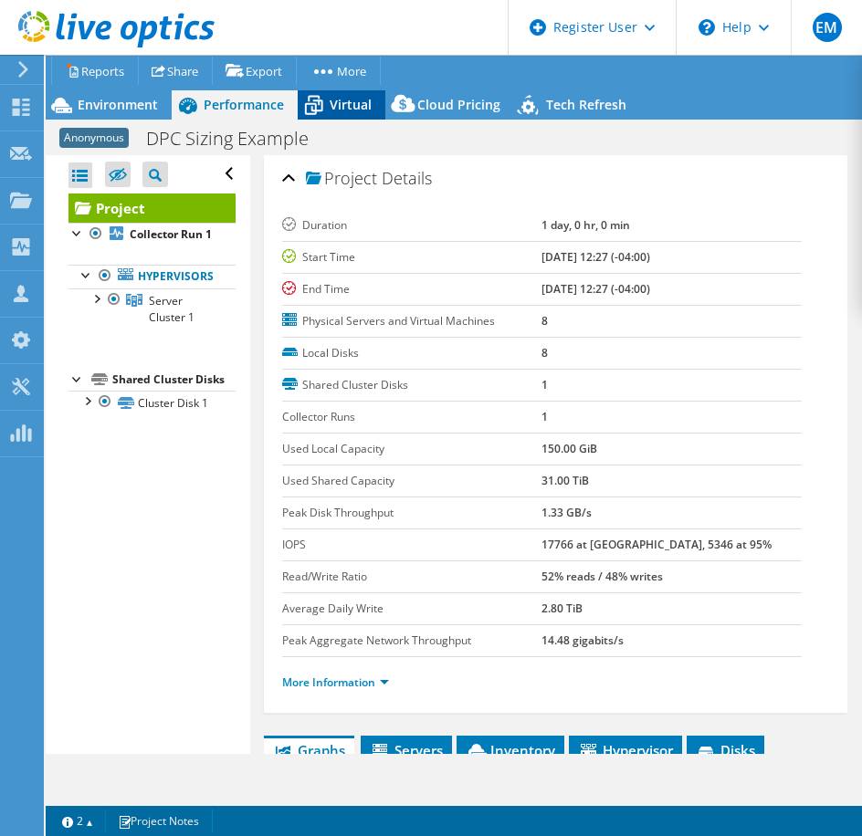
click at [368, 109] on span "Virtual" at bounding box center [351, 104] width 42 height 17
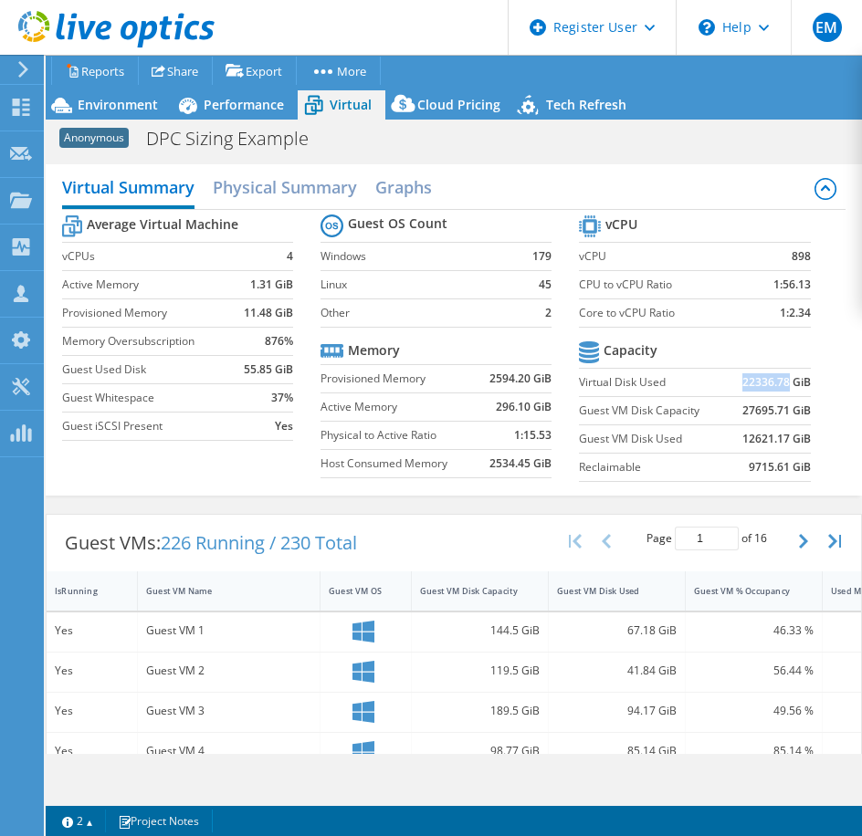
drag, startPoint x: 722, startPoint y: 389, endPoint x: 776, endPoint y: 386, distance: 53.9
click at [776, 386] on td "22336.78 GiB" at bounding box center [771, 382] width 80 height 28
click at [598, 164] on div "Virtual Summary Physical Summary Graphs Average Virtual Machine vCPUs 4 Active …" at bounding box center [454, 329] width 816 height 331
drag, startPoint x: 247, startPoint y: 370, endPoint x: 271, endPoint y: 373, distance: 24.8
click at [271, 373] on tr "Guest Used Disk 55.85 GiB" at bounding box center [177, 369] width 231 height 28
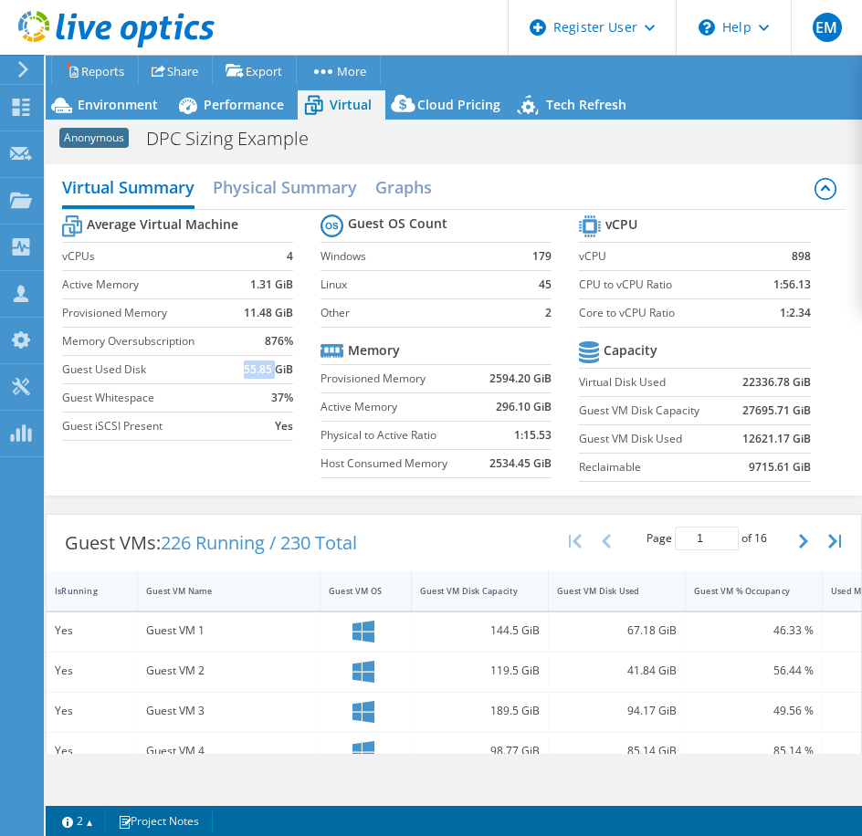
copy tr "55.85"
click at [565, 177] on div "Virtual Summary Physical Summary Graphs" at bounding box center [454, 189] width 784 height 41
